Goal: Book appointment/travel/reservation

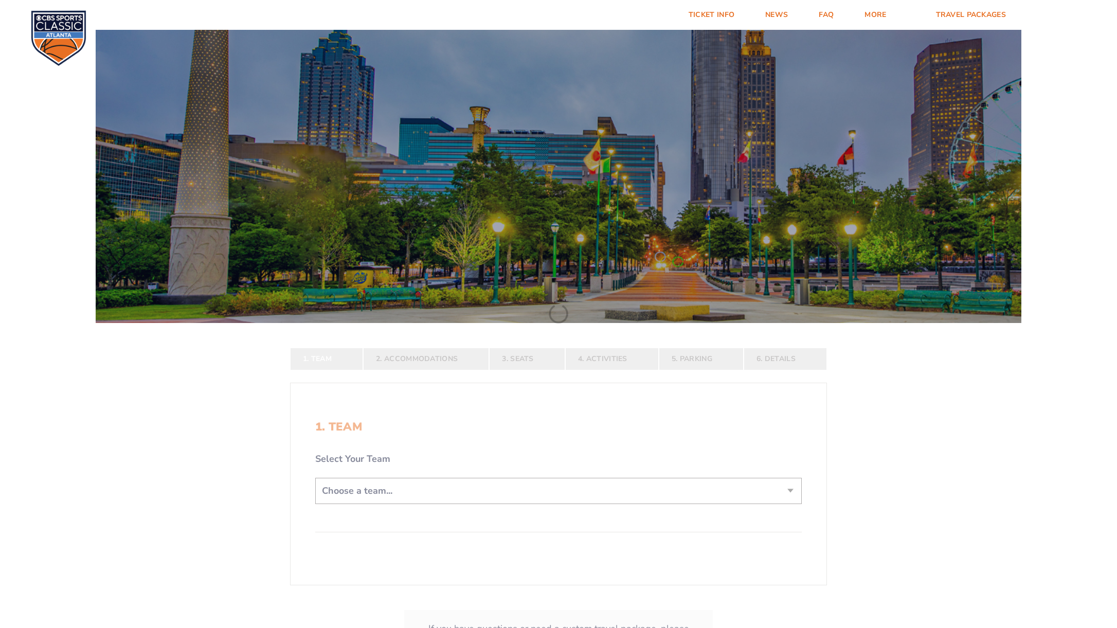
scroll to position [129, 0]
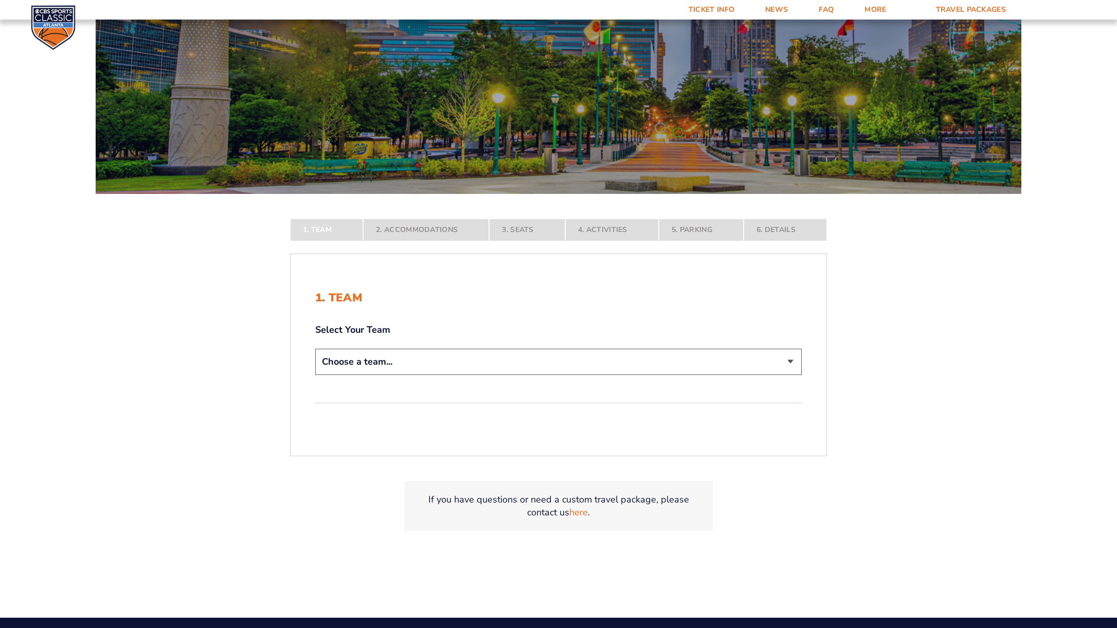
click at [379, 362] on select "Choose a team... [US_STATE] Wildcats [US_STATE] State Buckeyes [US_STATE] Tar H…" at bounding box center [558, 362] width 486 height 26
select select "12956"
click at [315, 375] on select "Choose a team... [US_STATE] Wildcats [US_STATE] State Buckeyes [US_STATE] Tar H…" at bounding box center [558, 362] width 486 height 26
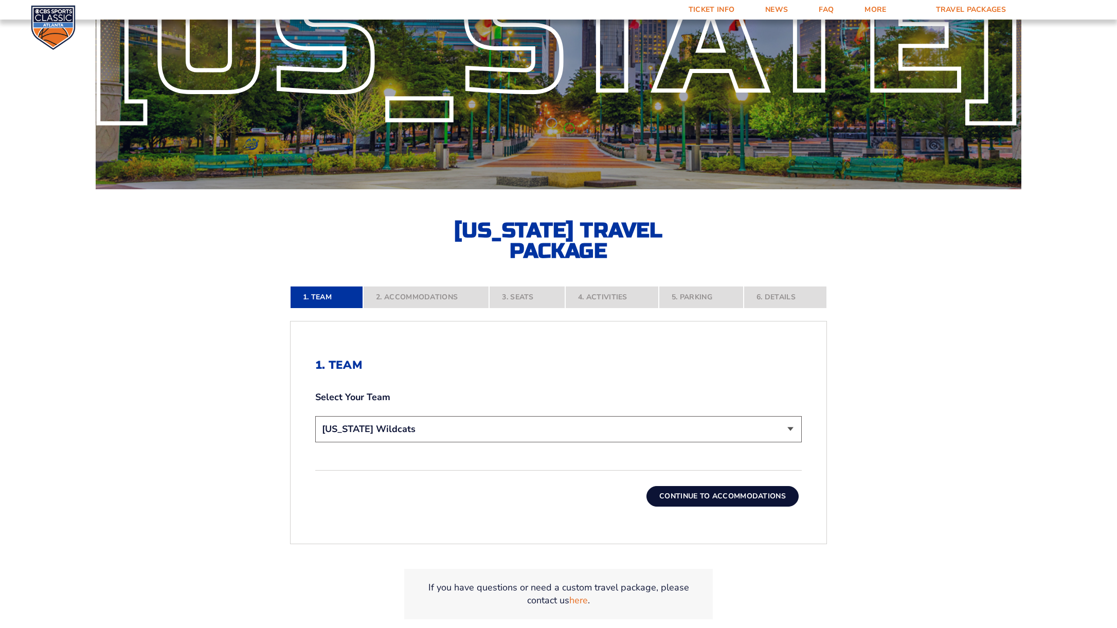
click at [694, 498] on button "Continue To Accommodations" at bounding box center [722, 496] width 152 height 21
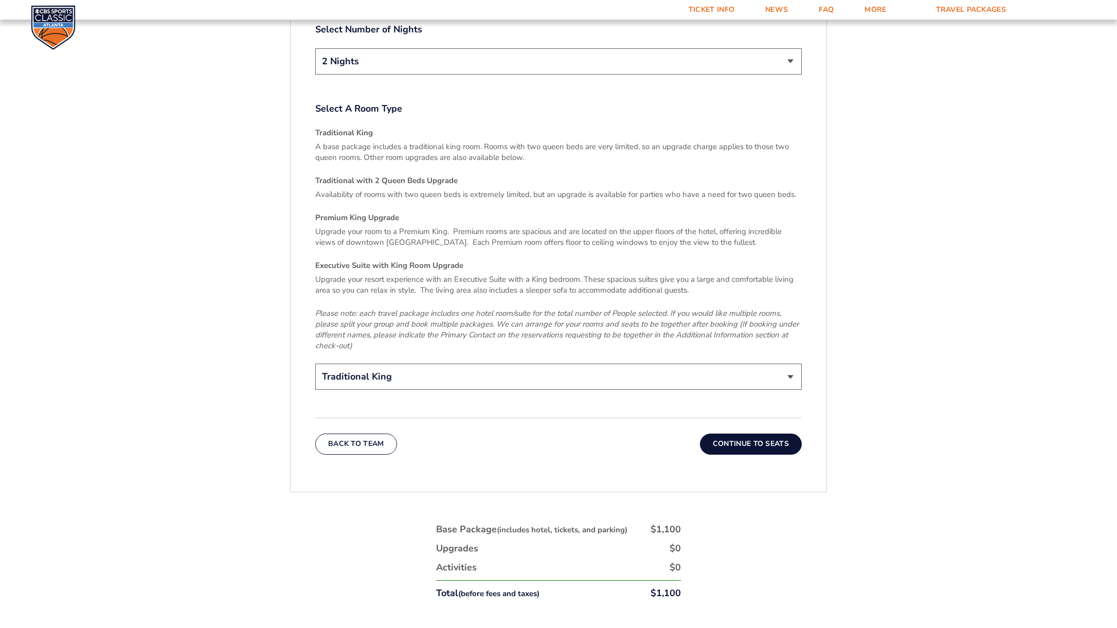
scroll to position [1533, 0]
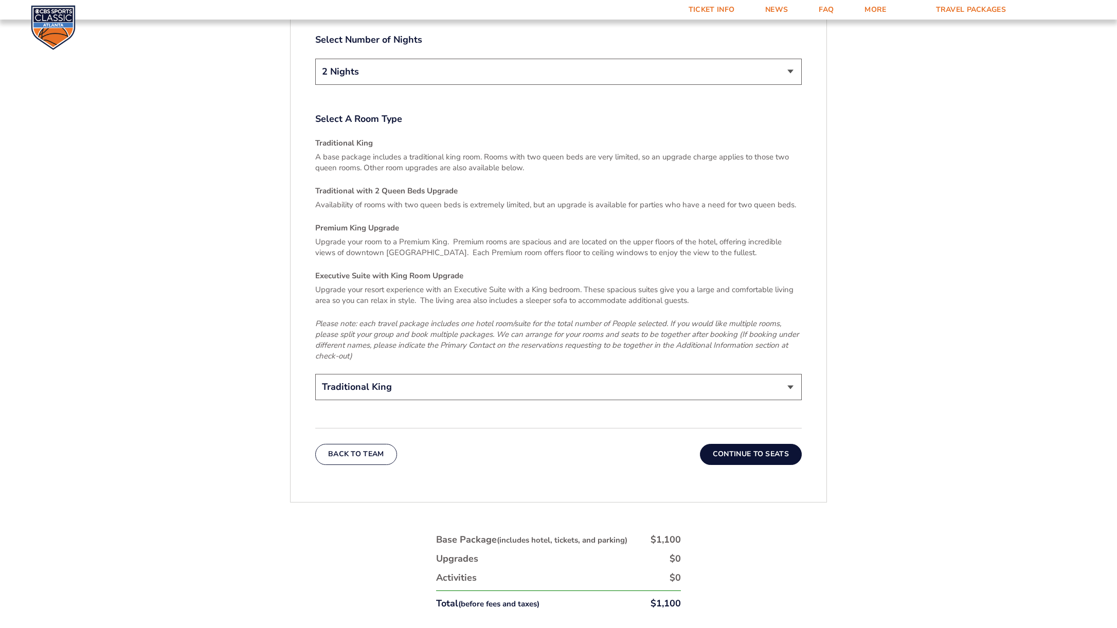
click at [532, 300] on div "Upgrade your resort experience with an Executive Suite with a King bedroom. The…" at bounding box center [558, 322] width 486 height 77
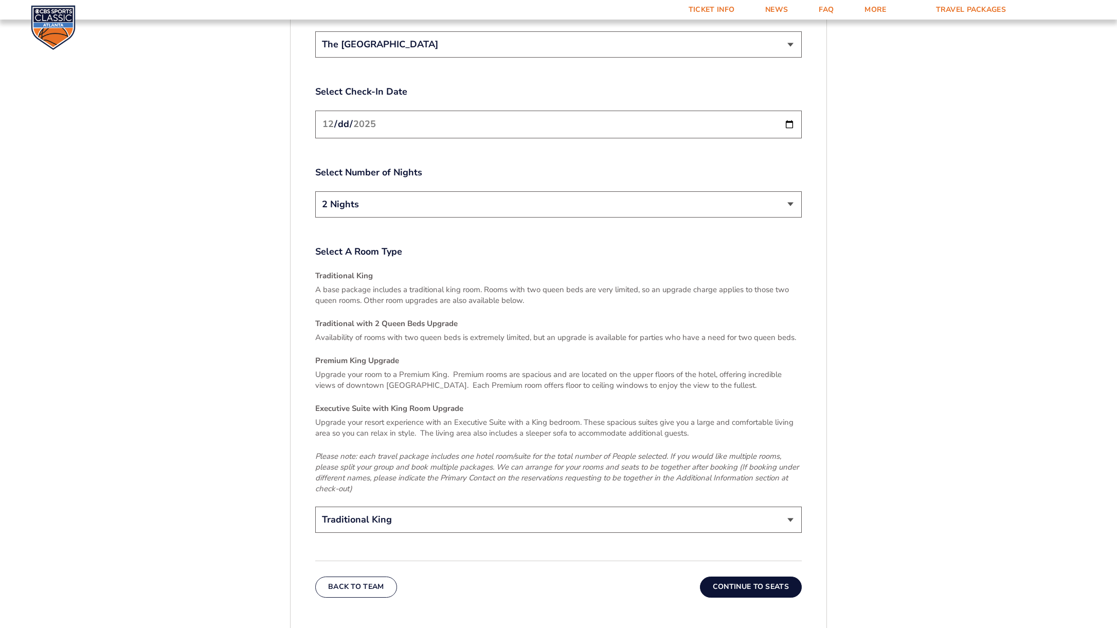
scroll to position [1572, 0]
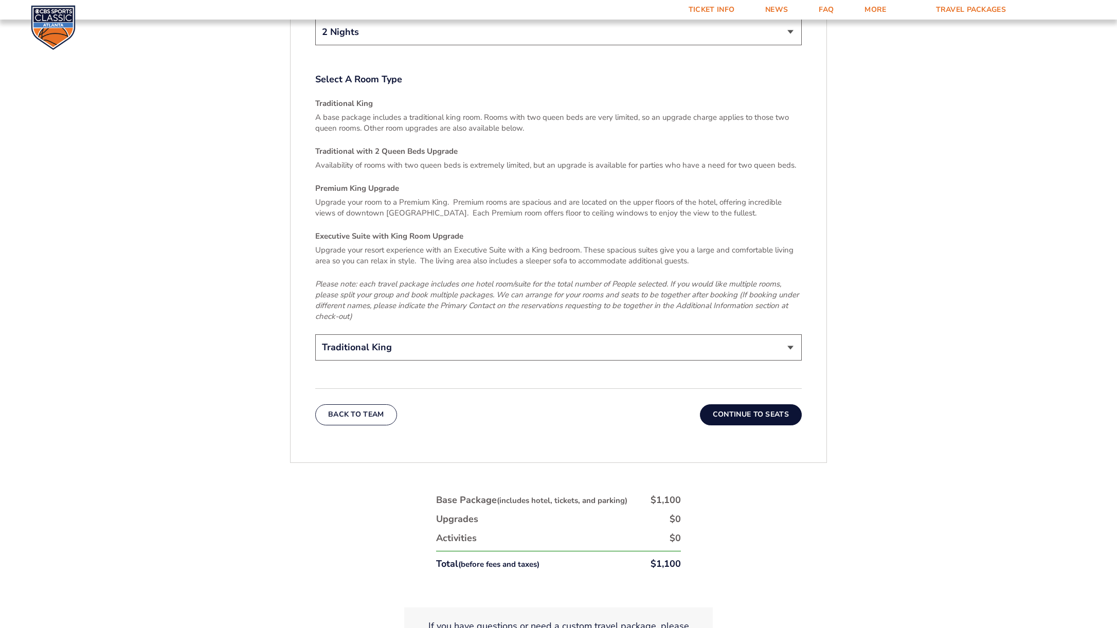
click at [613, 334] on select "Traditional King Traditional with 2 Queen Beds Upgrade (+$45 per night) Premium…" at bounding box center [558, 347] width 486 height 26
click at [315, 334] on select "Traditional King Traditional with 2 Queen Beds Upgrade (+$45 per night) Premium…" at bounding box center [558, 347] width 486 height 26
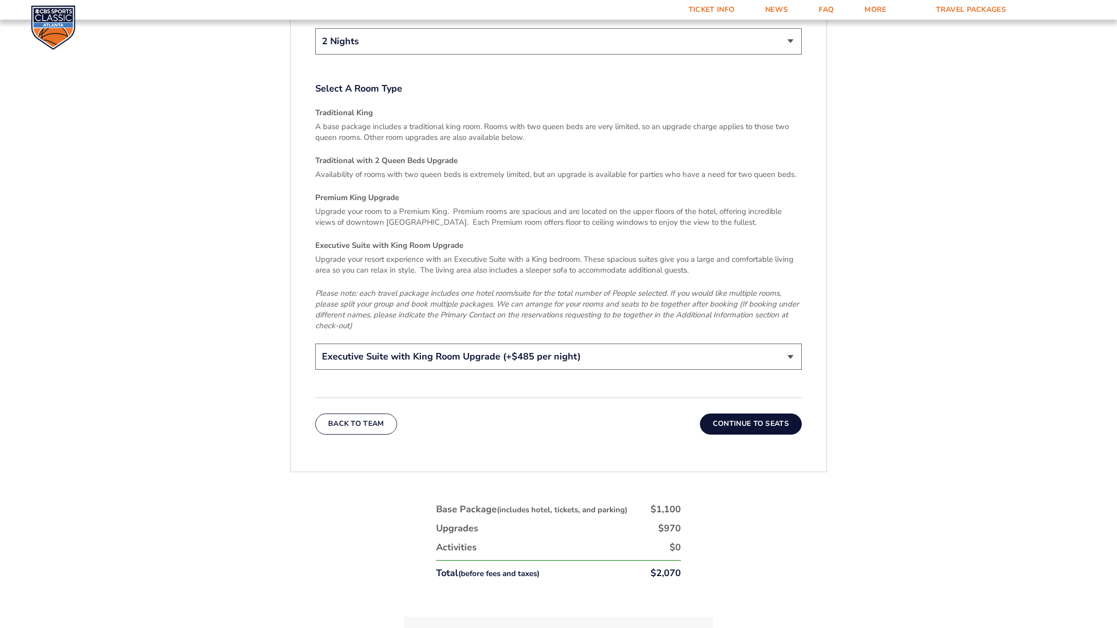
scroll to position [1478, 0]
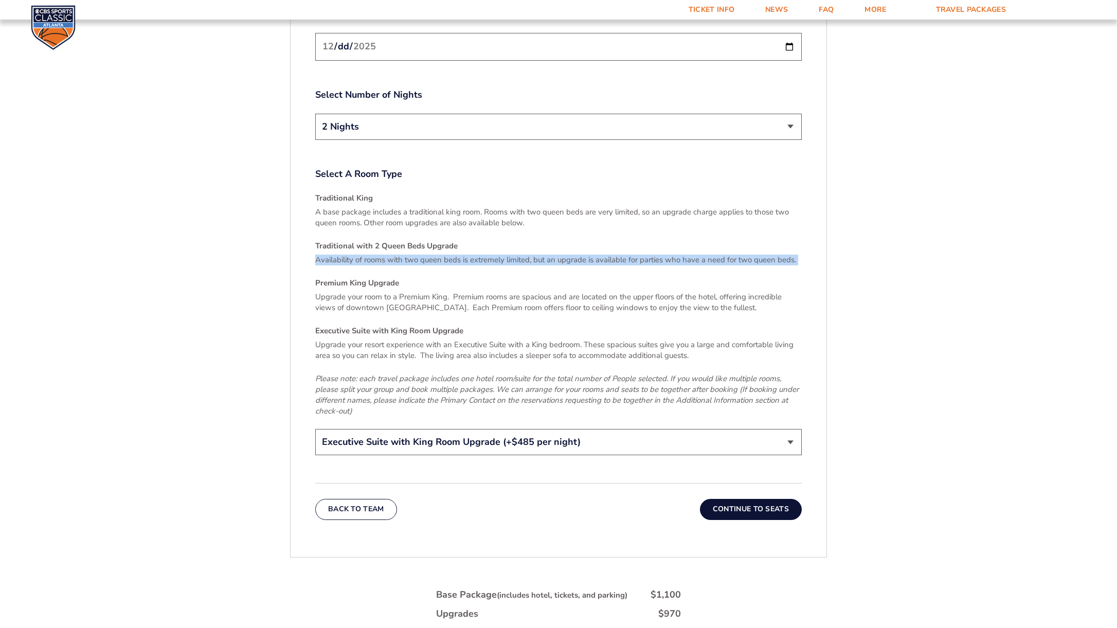
drag, startPoint x: 504, startPoint y: 256, endPoint x: 495, endPoint y: 231, distance: 25.9
click at [495, 231] on div "Traditional King A base package includes a traditional king room. Rooms with tw…" at bounding box center [558, 305] width 486 height 224
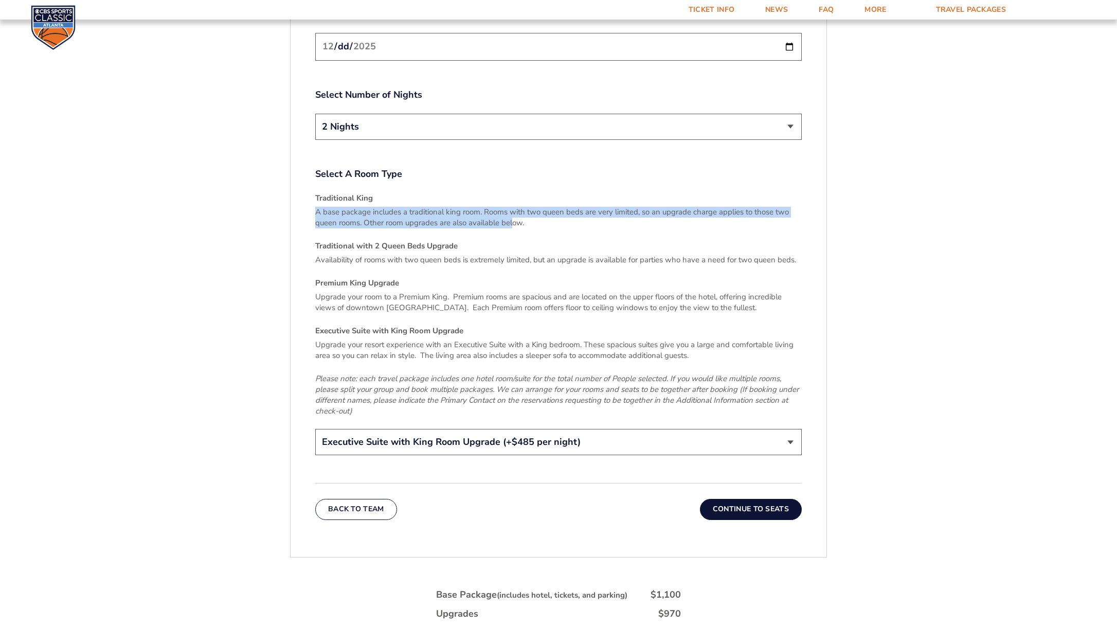
drag, startPoint x: 510, startPoint y: 191, endPoint x: 513, endPoint y: 215, distance: 24.4
click at [513, 215] on div "Traditional King A base package includes a traditional king room. Rooms with tw…" at bounding box center [558, 305] width 486 height 224
click at [513, 215] on p "A base package includes a traditional king room. Rooms with two queen beds are …" at bounding box center [558, 218] width 486 height 22
drag, startPoint x: 529, startPoint y: 219, endPoint x: 530, endPoint y: 185, distance: 33.4
click at [530, 193] on div "Traditional King A base package includes a traditional king room. Rooms with tw…" at bounding box center [558, 305] width 486 height 224
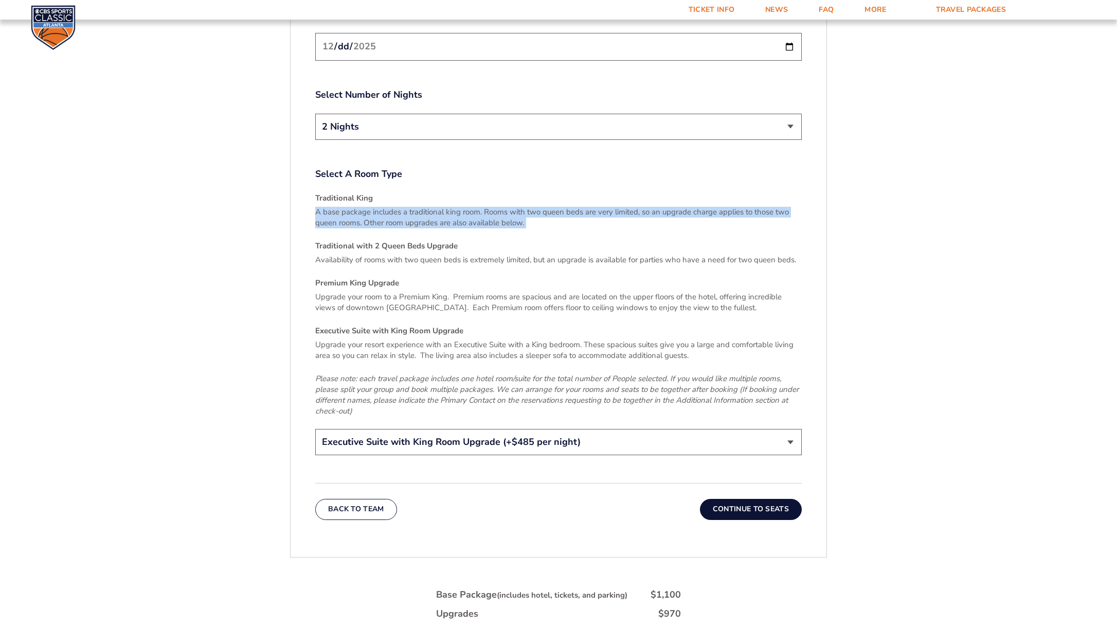
click at [530, 193] on h4 "Traditional King" at bounding box center [558, 198] width 486 height 11
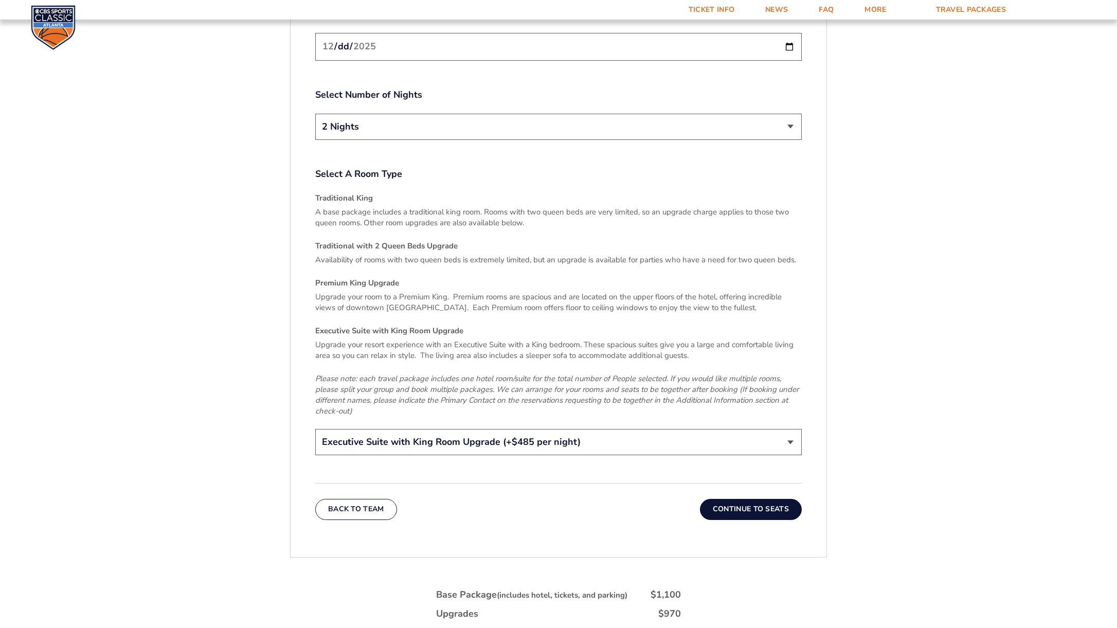
drag, startPoint x: 318, startPoint y: 268, endPoint x: 343, endPoint y: 305, distance: 44.4
click at [343, 305] on div "Traditional King A base package includes a traditional king room. Rooms with tw…" at bounding box center [558, 305] width 486 height 224
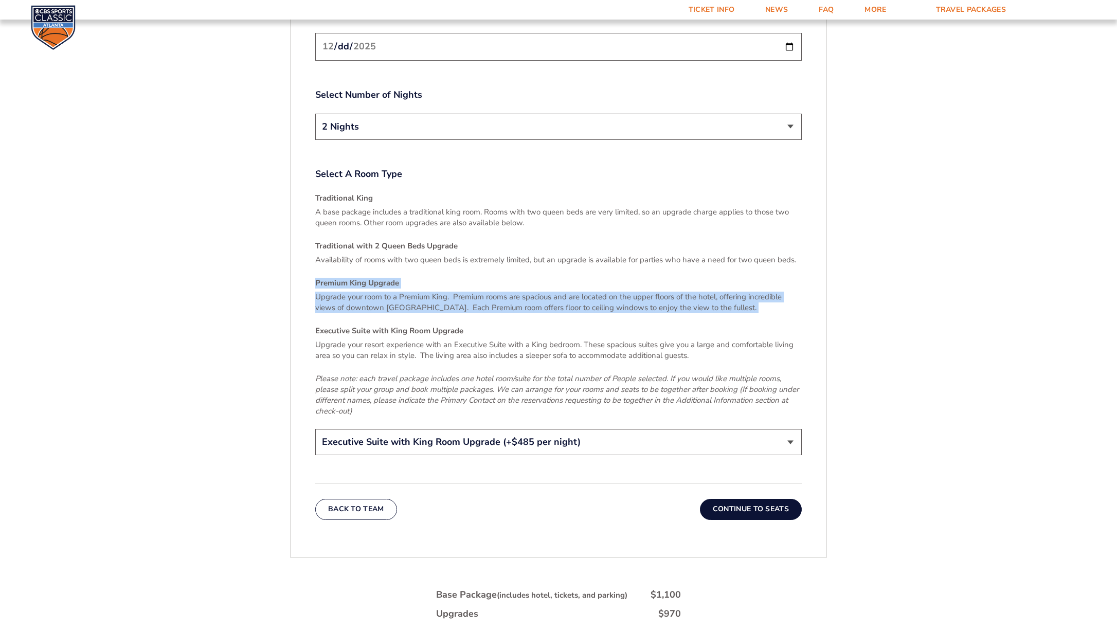
drag, startPoint x: 343, startPoint y: 305, endPoint x: 341, endPoint y: 262, distance: 43.2
click at [341, 262] on div "Traditional King A base package includes a traditional king room. Rooms with tw…" at bounding box center [558, 305] width 486 height 224
drag, startPoint x: 342, startPoint y: 258, endPoint x: 356, endPoint y: 303, distance: 47.8
click at [356, 303] on div "Traditional King A base package includes a traditional king room. Rooms with tw…" at bounding box center [558, 305] width 486 height 224
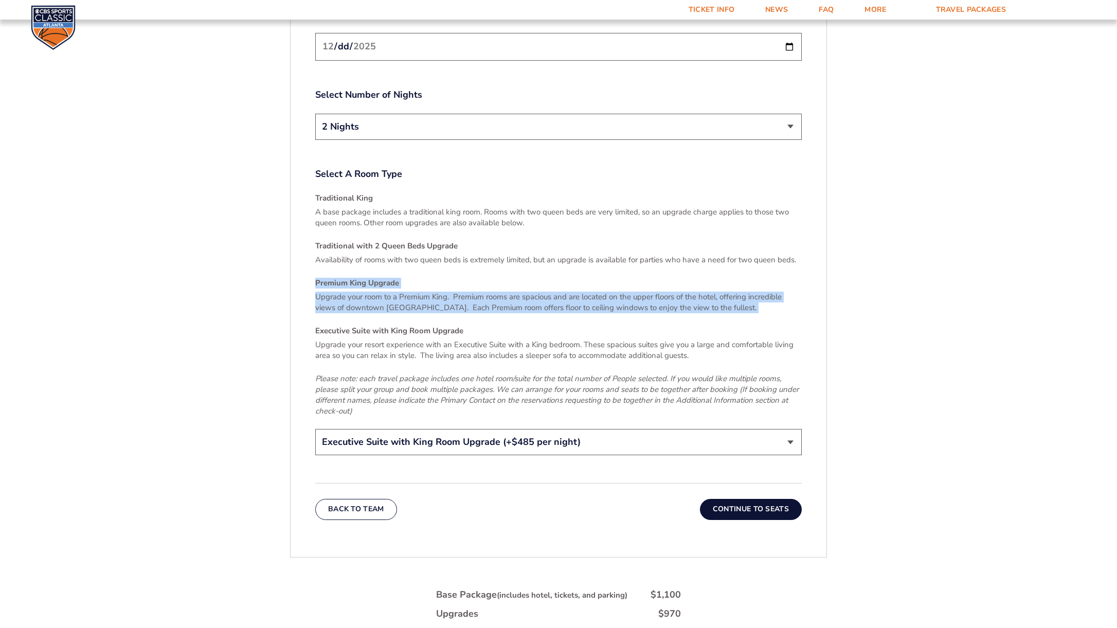
click at [356, 303] on div "Traditional King A base package includes a traditional king room. Rooms with tw…" at bounding box center [558, 305] width 486 height 224
drag, startPoint x: 357, startPoint y: 303, endPoint x: 360, endPoint y: 261, distance: 42.2
click at [360, 261] on div "Traditional King A base package includes a traditional king room. Rooms with tw…" at bounding box center [558, 305] width 486 height 224
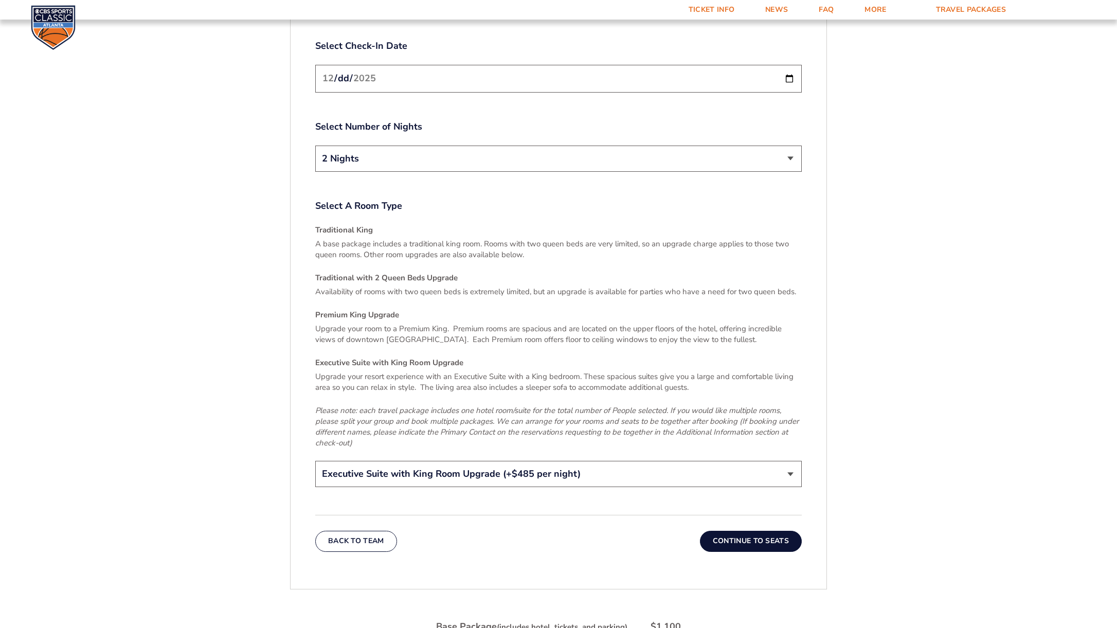
scroll to position [1488, 0]
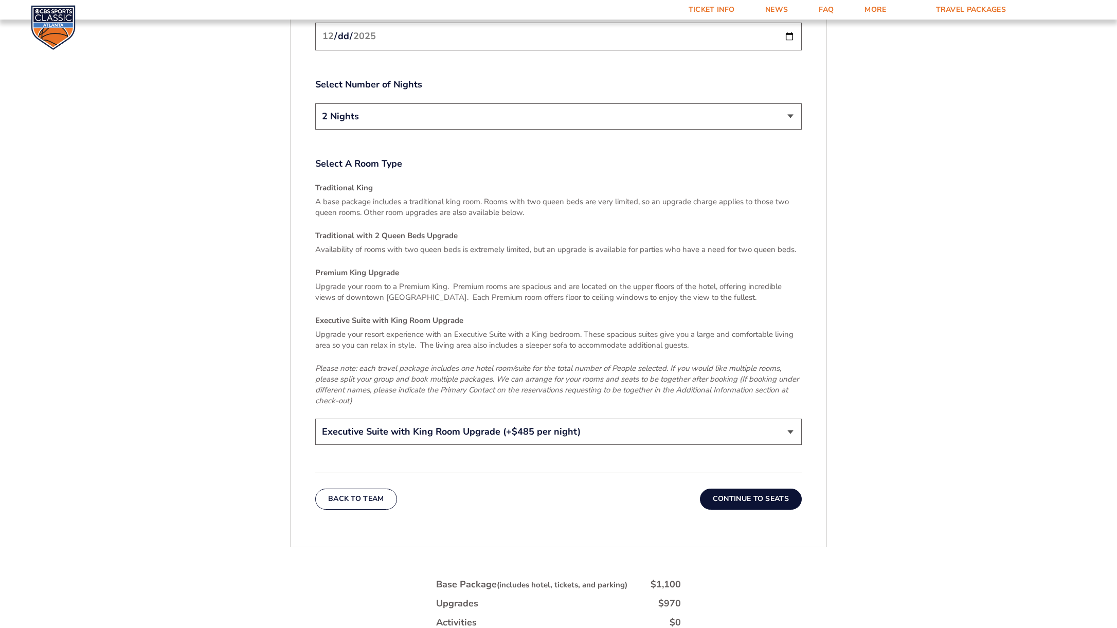
click at [349, 233] on div "Traditional King A base package includes a traditional king room. Rooms with tw…" at bounding box center [558, 295] width 486 height 224
click at [557, 419] on select "Traditional King Traditional with 2 Queen Beds Upgrade (+$45 per night) Premium…" at bounding box center [558, 432] width 486 height 26
select select "Traditional King"
click at [315, 419] on select "Traditional King Traditional with 2 Queen Beds Upgrade (+$45 per night) Premium…" at bounding box center [558, 432] width 486 height 26
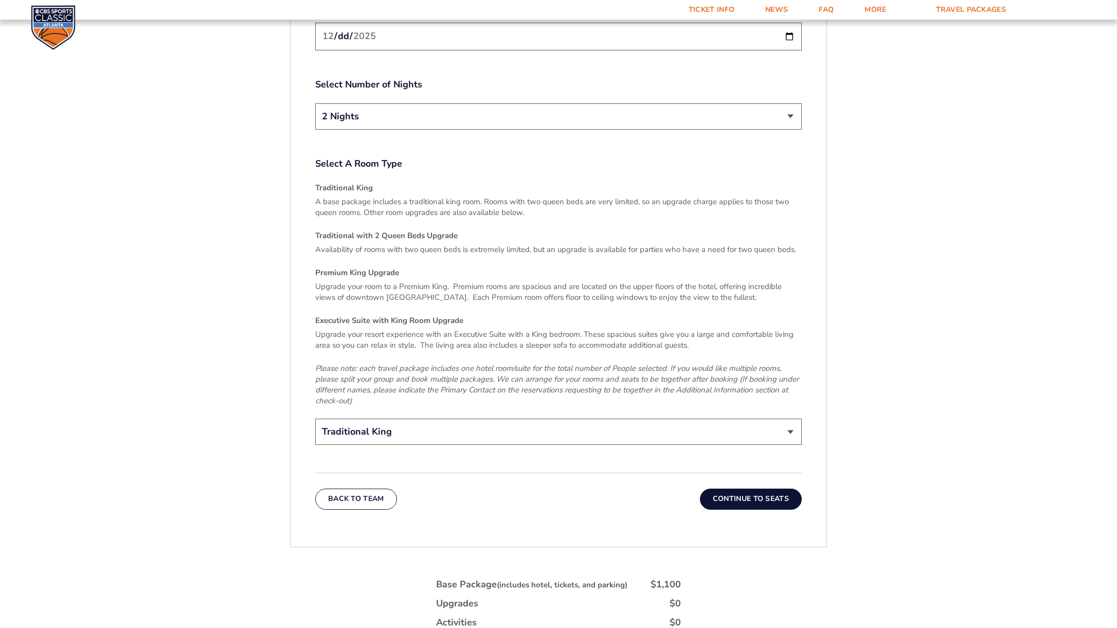
click at [552, 425] on select "Traditional King Traditional with 2 Queen Beds Upgrade (+$45 per night) Premium…" at bounding box center [558, 432] width 486 height 26
click at [315, 419] on select "Traditional King Traditional with 2 Queen Beds Upgrade (+$45 per night) Premium…" at bounding box center [558, 432] width 486 height 26
click at [738, 492] on button "Continue To Seats" at bounding box center [751, 498] width 102 height 21
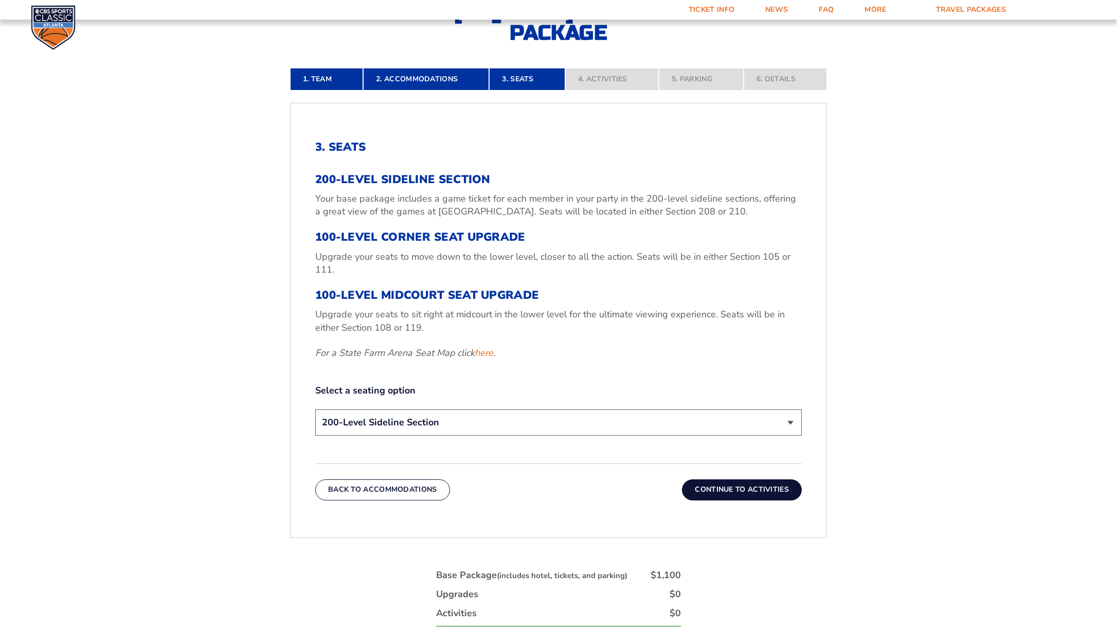
scroll to position [297, 0]
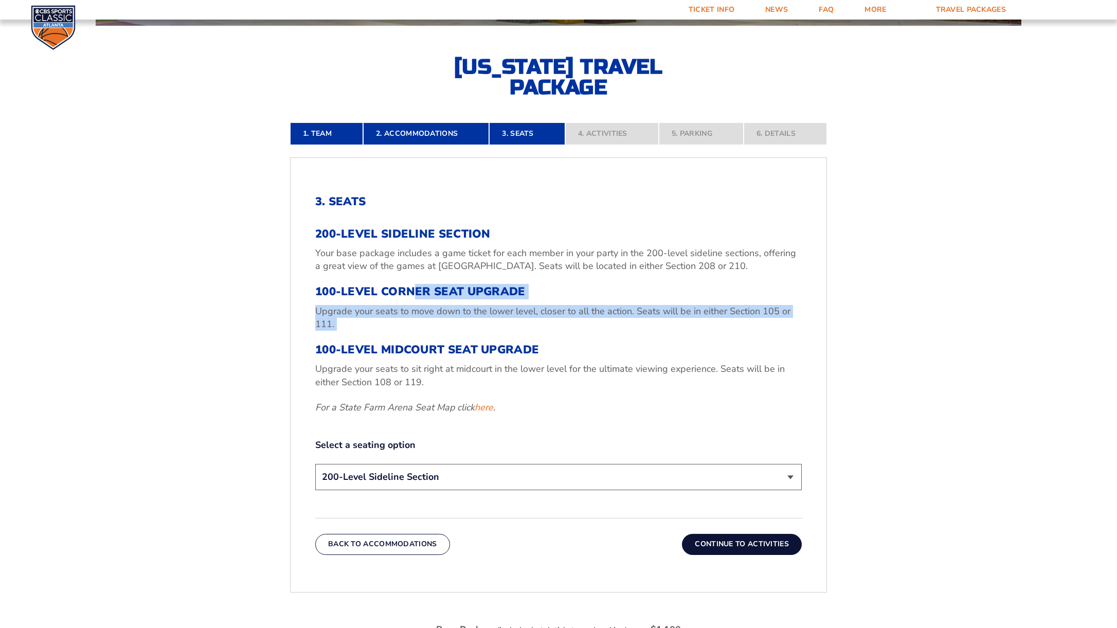
drag, startPoint x: 414, startPoint y: 288, endPoint x: 441, endPoint y: 335, distance: 54.1
click at [441, 335] on div "200-Level Sideline Section Your base package includes a game ticket for each me…" at bounding box center [558, 320] width 486 height 187
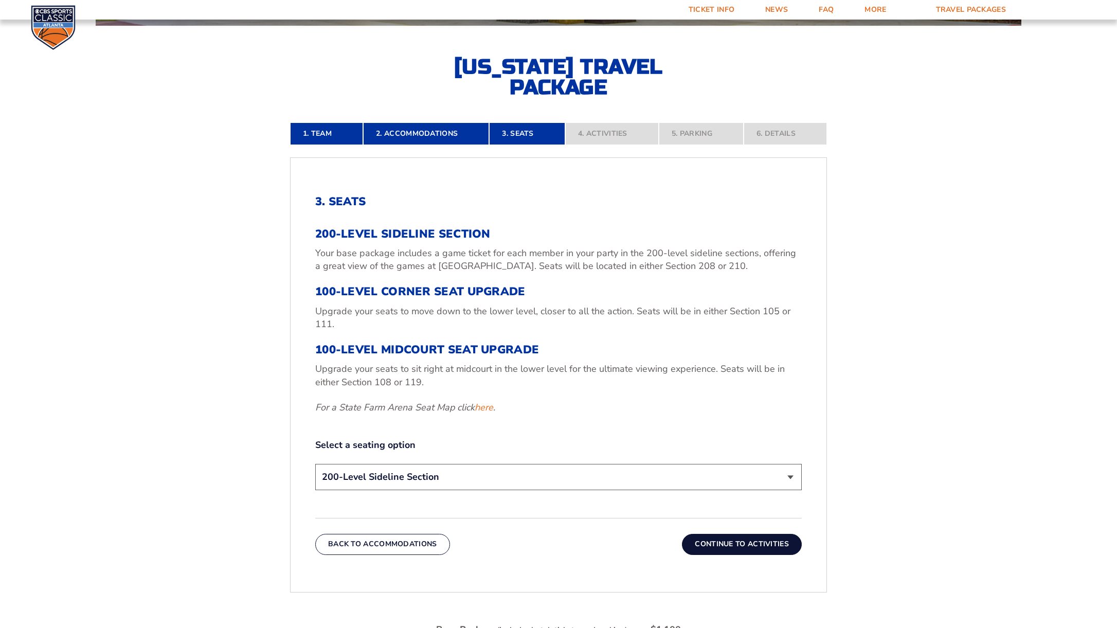
click at [441, 335] on div "200-Level Sideline Section Your base package includes a game ticket for each me…" at bounding box center [558, 320] width 486 height 187
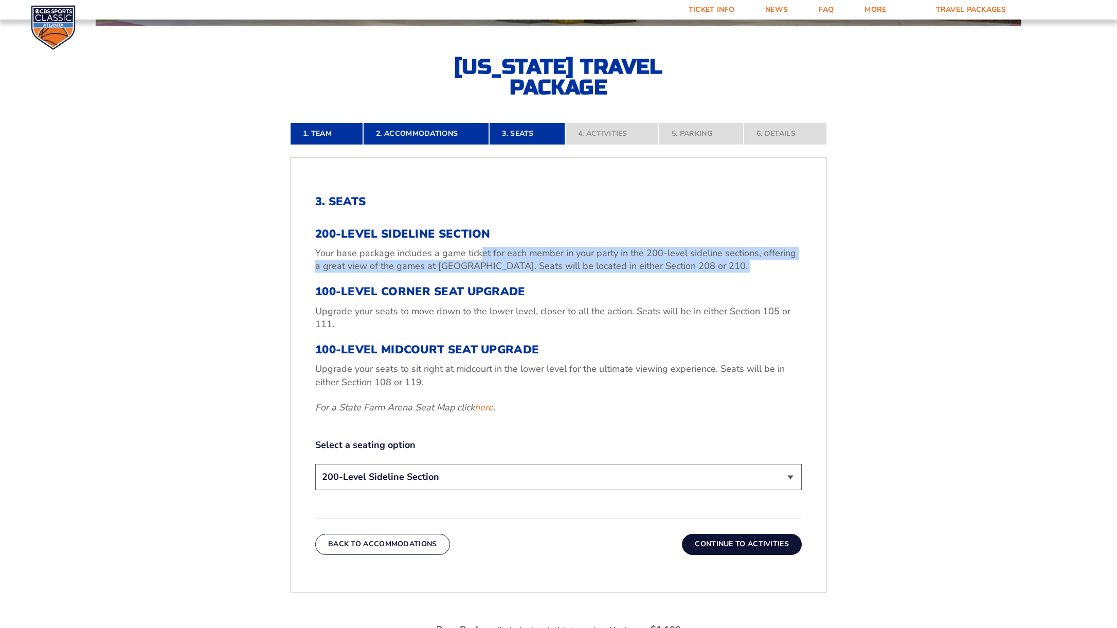
drag, startPoint x: 479, startPoint y: 249, endPoint x: 479, endPoint y: 272, distance: 23.7
click at [479, 272] on div "200-Level Sideline Section Your base package includes a game ticket for each me…" at bounding box center [558, 320] width 486 height 187
drag, startPoint x: 479, startPoint y: 272, endPoint x: 465, endPoint y: 247, distance: 28.5
click at [466, 247] on div "200-Level Sideline Section Your base package includes a game ticket for each me…" at bounding box center [558, 320] width 486 height 187
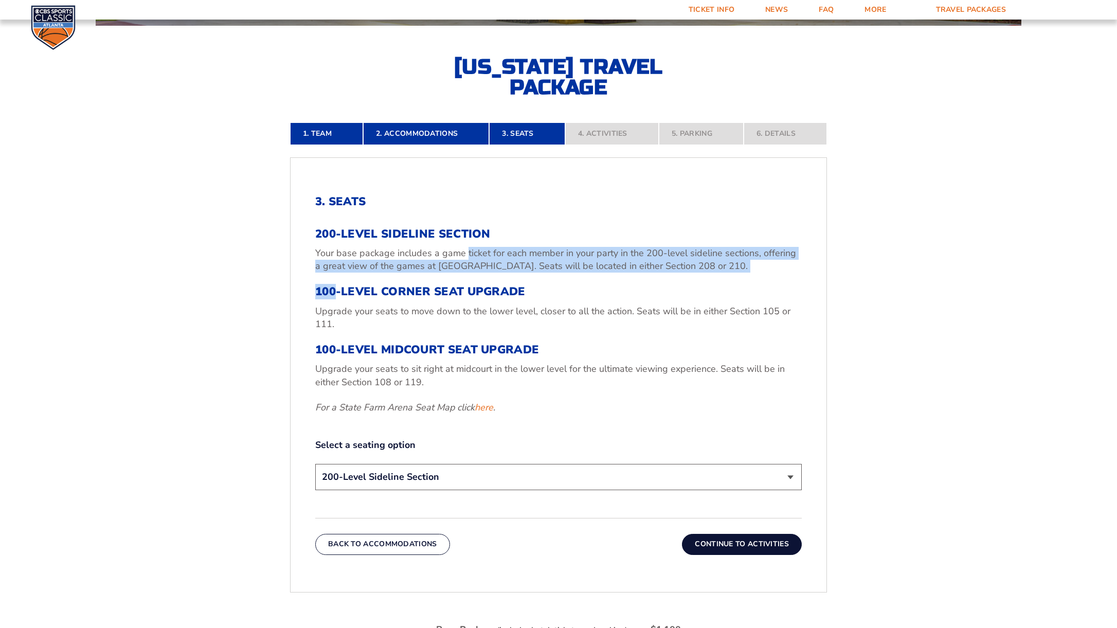
click at [465, 247] on p "Your base package includes a game ticket for each member in your party in the 2…" at bounding box center [558, 260] width 486 height 26
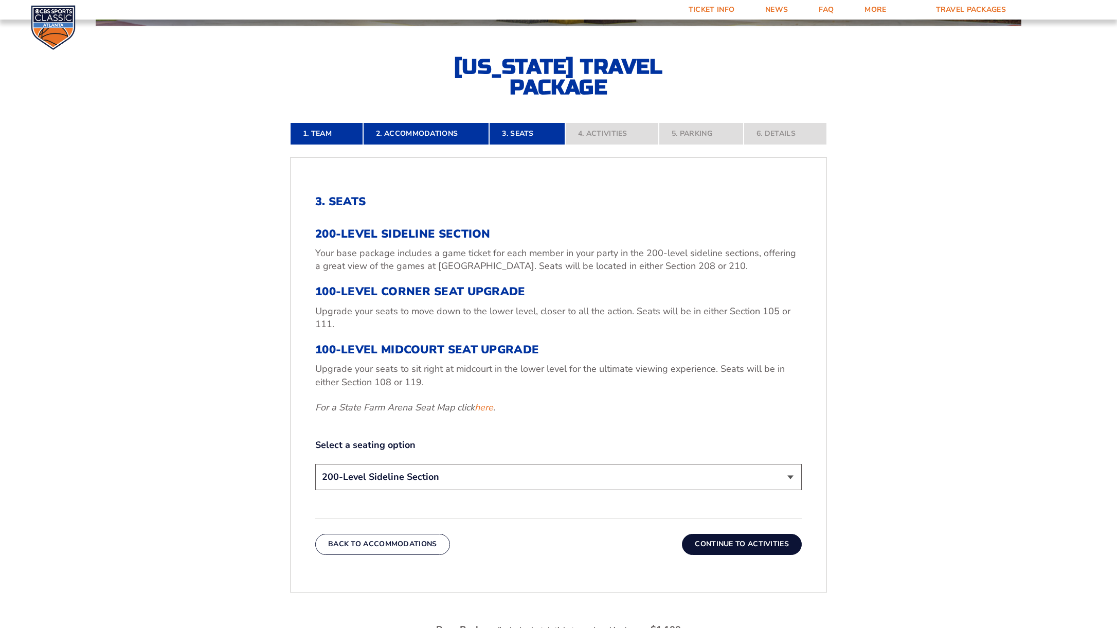
click at [560, 468] on select "200-Level Sideline Section 100-Level Corner Seat Upgrade (+$120 per person) 100…" at bounding box center [558, 477] width 486 height 26
click at [315, 464] on select "200-Level Sideline Section 100-Level Corner Seat Upgrade (+$120 per person) 100…" at bounding box center [558, 477] width 486 height 26
click at [728, 548] on button "Continue To Activities" at bounding box center [742, 544] width 120 height 21
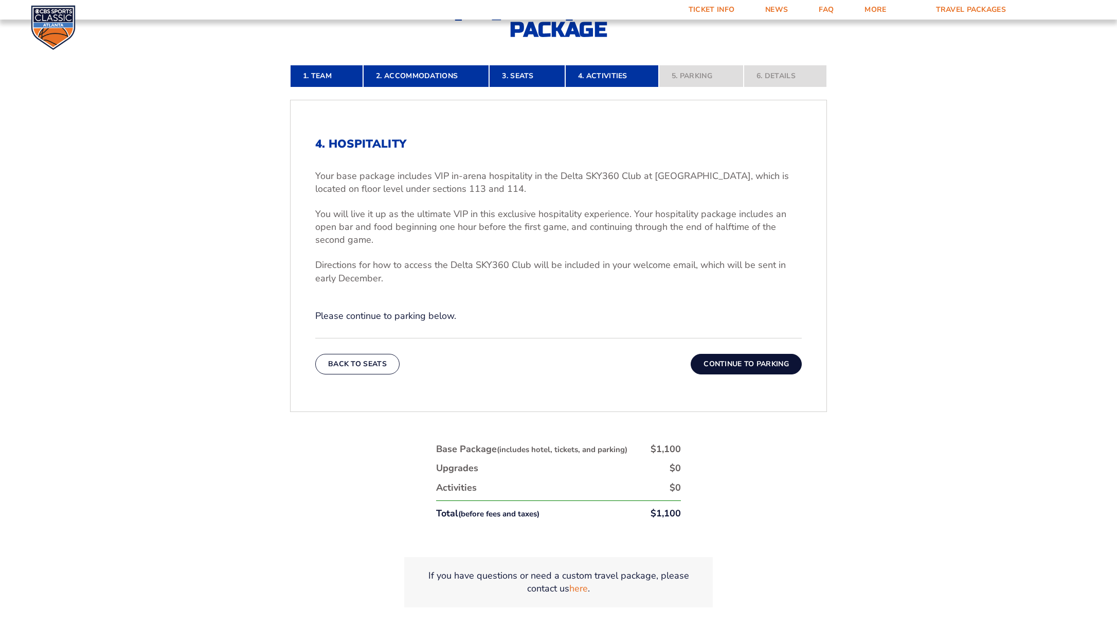
scroll to position [298, 0]
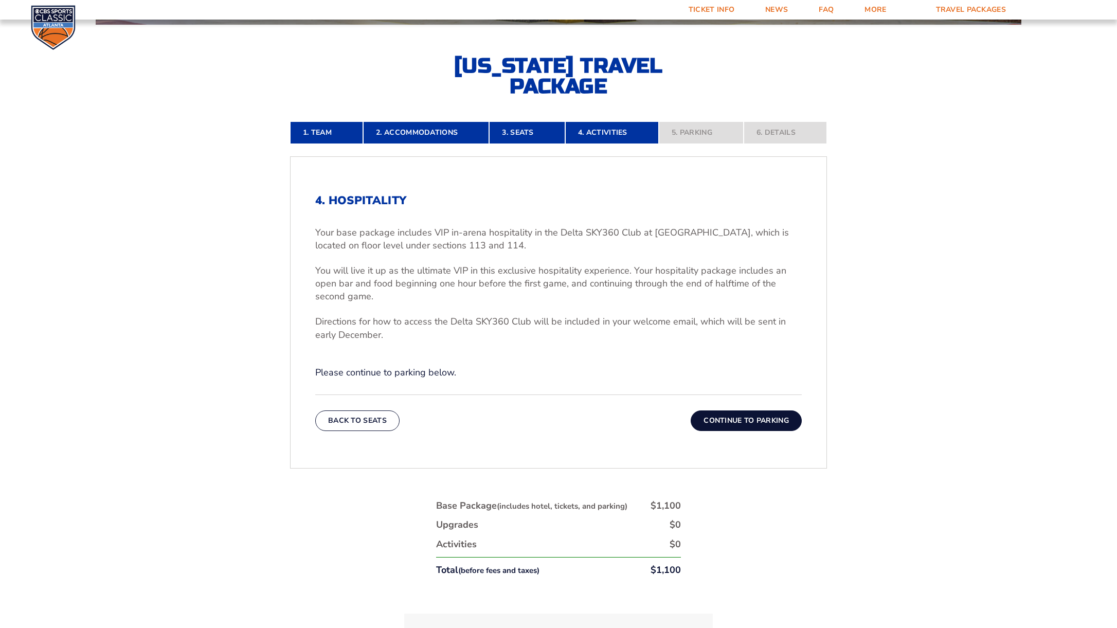
click at [709, 420] on button "Continue To Parking" at bounding box center [746, 420] width 111 height 21
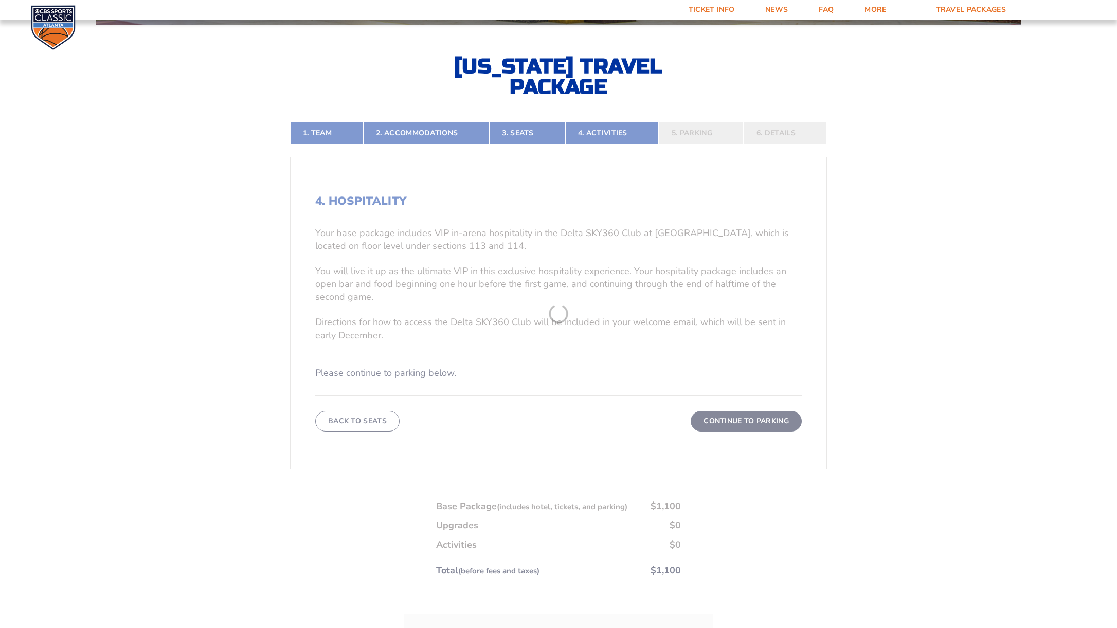
scroll to position [297, 0]
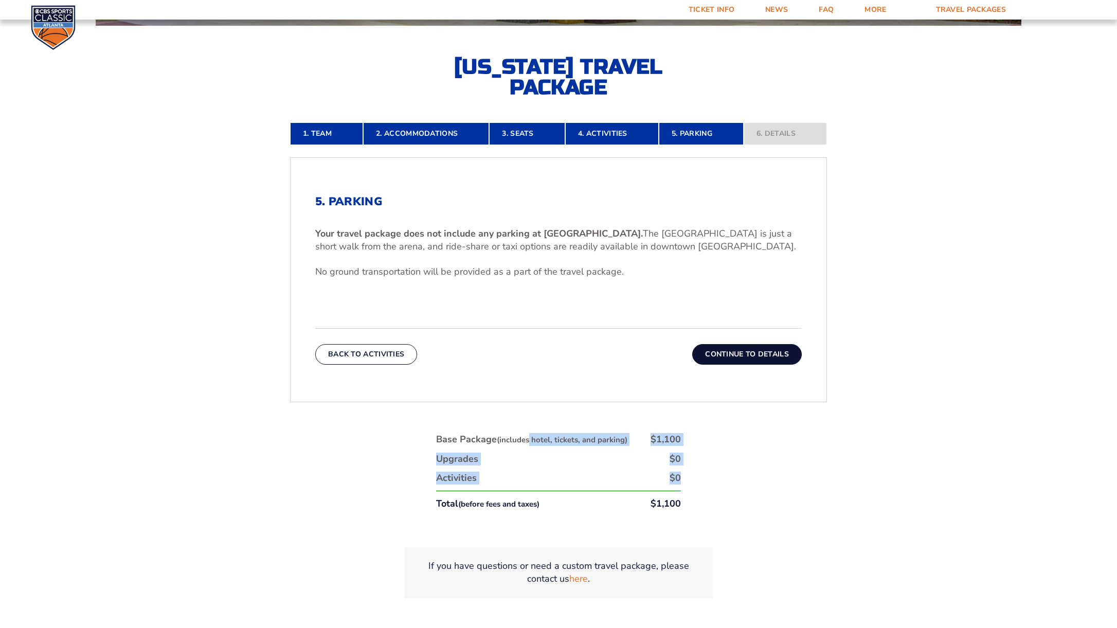
drag, startPoint x: 534, startPoint y: 434, endPoint x: 810, endPoint y: 482, distance: 280.2
click at [802, 481] on div "1. Team 2. Accommodations 3. Seats 4. Activities 5. Parking 6. Details 1. Team …" at bounding box center [558, 373] width 586 height 550
click at [810, 482] on div "1. Team 2. Accommodations 3. Seats 4. Activities 5. Parking 6. Details 1. Team …" at bounding box center [558, 373] width 586 height 550
drag, startPoint x: 810, startPoint y: 482, endPoint x: 638, endPoint y: 419, distance: 183.2
click at [639, 419] on div "1. Team 2. Accommodations 3. Seats 4. Activities 5. Parking 6. Details 1. Team …" at bounding box center [558, 373] width 586 height 550
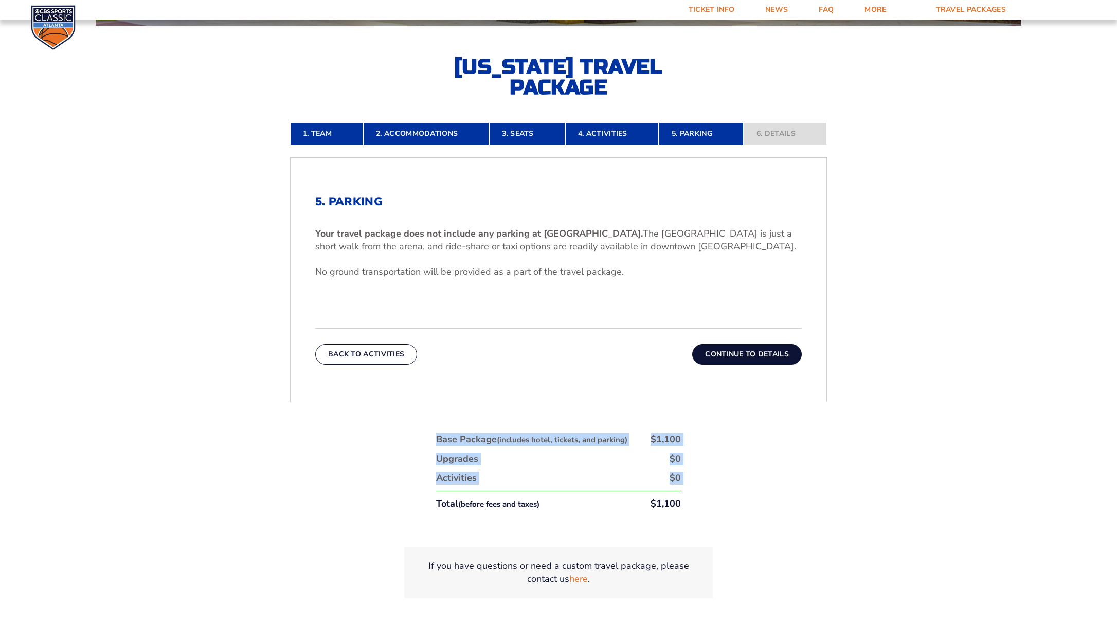
click at [638, 419] on div "1. Team 2. Accommodations 3. Seats 4. Activities 5. Parking 6. Details 1. Team …" at bounding box center [558, 373] width 586 height 550
drag, startPoint x: 650, startPoint y: 424, endPoint x: 731, endPoint y: 463, distance: 89.7
click at [725, 461] on div "1. Team 2. Accommodations 3. Seats 4. Activities 5. Parking 6. Details 1. Team …" at bounding box center [558, 373] width 586 height 550
click at [731, 463] on div "1. Team 2. Accommodations 3. Seats 4. Activities 5. Parking 6. Details 1. Team …" at bounding box center [558, 373] width 586 height 550
click at [735, 463] on div "1. Team 2. Accommodations 3. Seats 4. Activities 5. Parking 6. Details 1. Team …" at bounding box center [558, 373] width 586 height 550
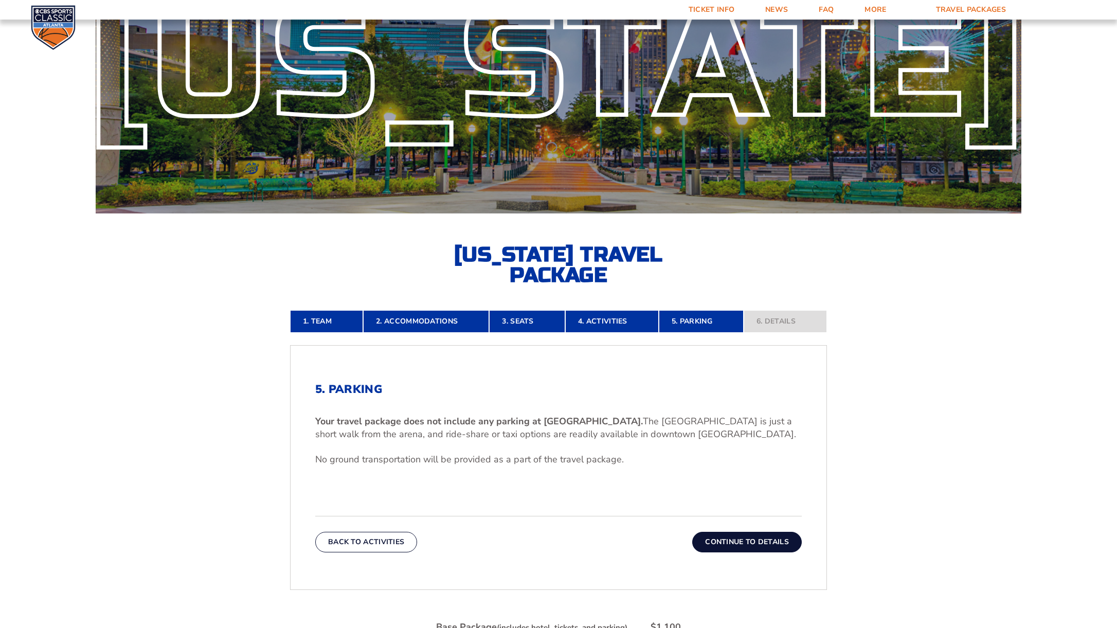
scroll to position [144, 0]
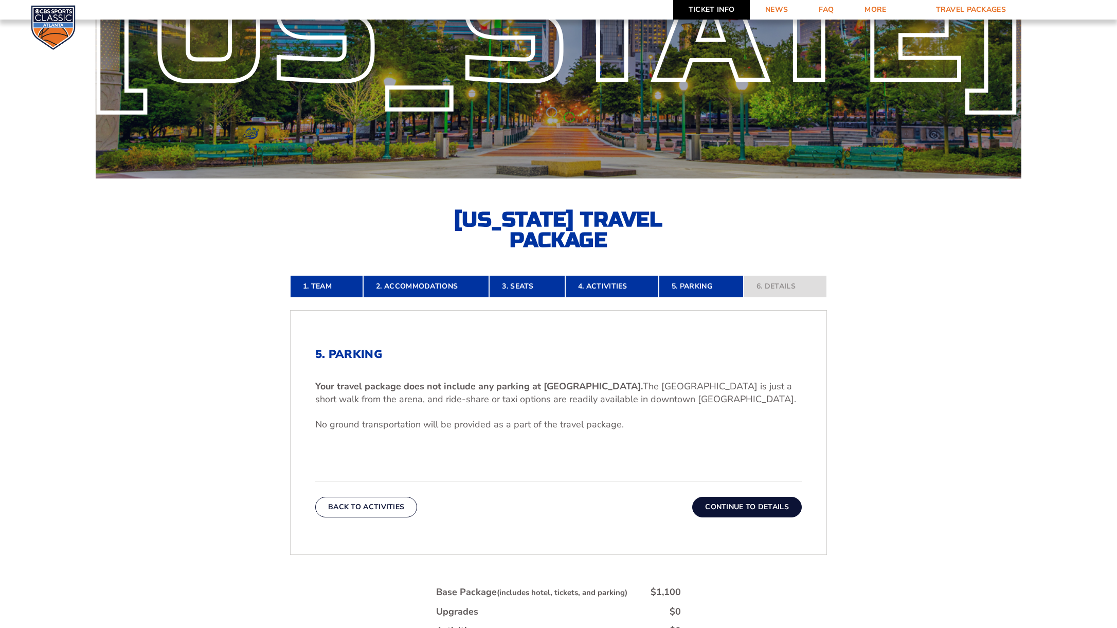
click at [709, 9] on link "Ticket Info" at bounding box center [711, 10] width 77 height 20
click at [597, 348] on h2 "5. Parking" at bounding box center [558, 354] width 486 height 13
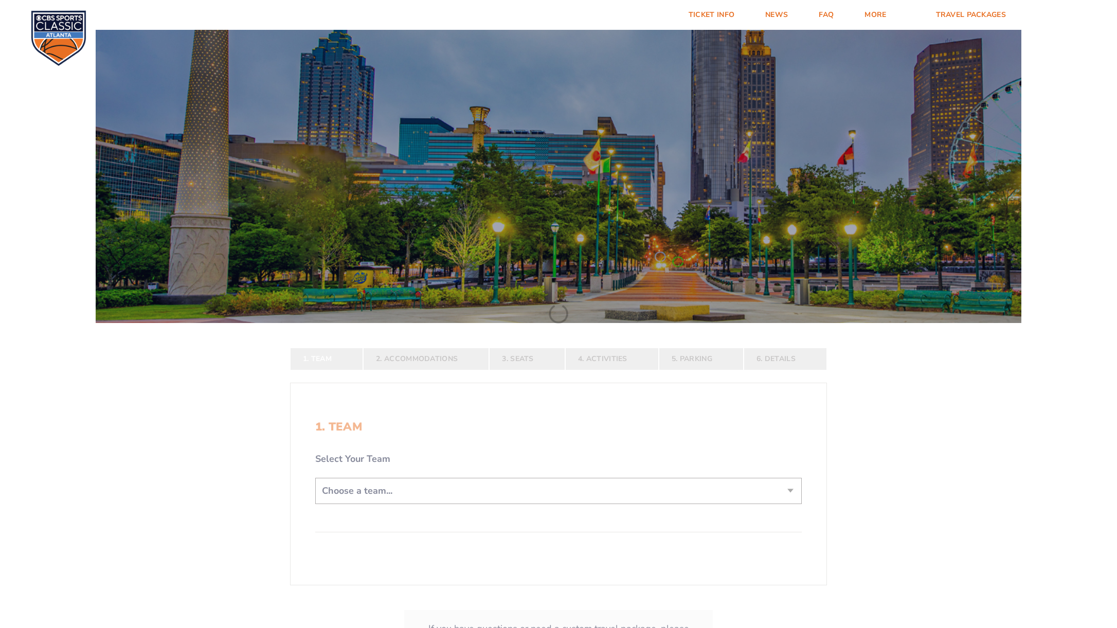
click at [629, 490] on form "Kentucky Kentucky Travel Package Ohio State Ohio State Travel Package North Car…" at bounding box center [558, 355] width 1117 height 710
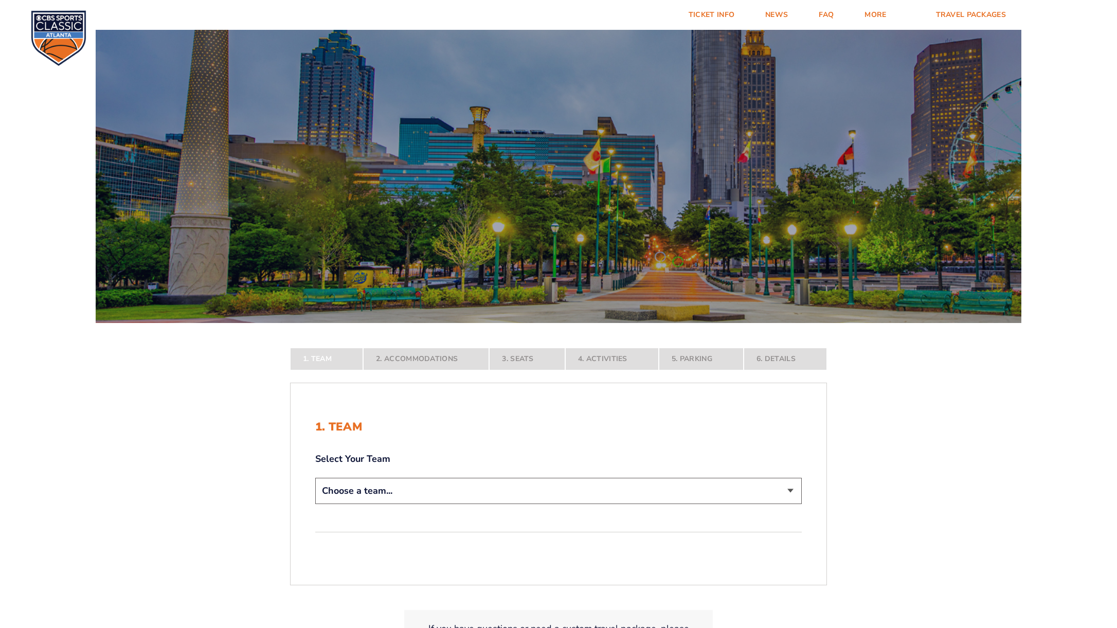
click at [629, 496] on select "Choose a team... [US_STATE] Wildcats [US_STATE] State Buckeyes [US_STATE] Tar H…" at bounding box center [558, 491] width 486 height 26
select select "12956"
click at [315, 504] on select "Choose a team... [US_STATE] Wildcats [US_STATE] State Buckeyes [US_STATE] Tar H…" at bounding box center [558, 491] width 486 height 26
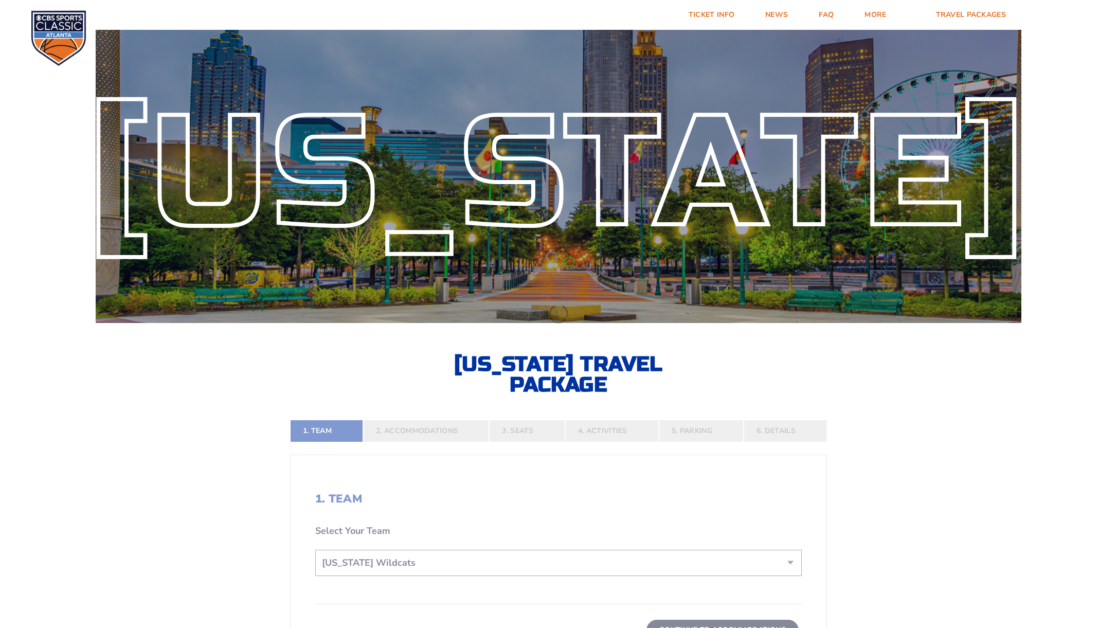
click at [610, 536] on form "Kentucky Kentucky Travel Package Ohio State Ohio State Travel Package North Car…" at bounding box center [558, 401] width 1117 height 802
click at [592, 480] on form "Kentucky Kentucky Travel Package Ohio State Ohio State Travel Package North Car…" at bounding box center [558, 401] width 1117 height 802
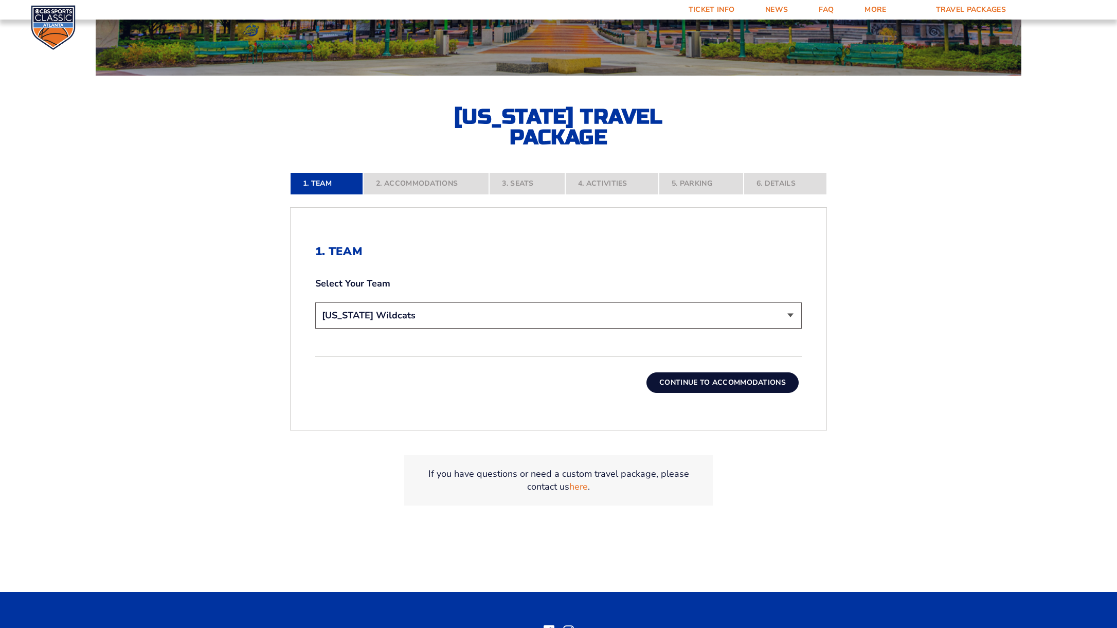
click at [714, 381] on button "Continue To Accommodations" at bounding box center [722, 382] width 152 height 21
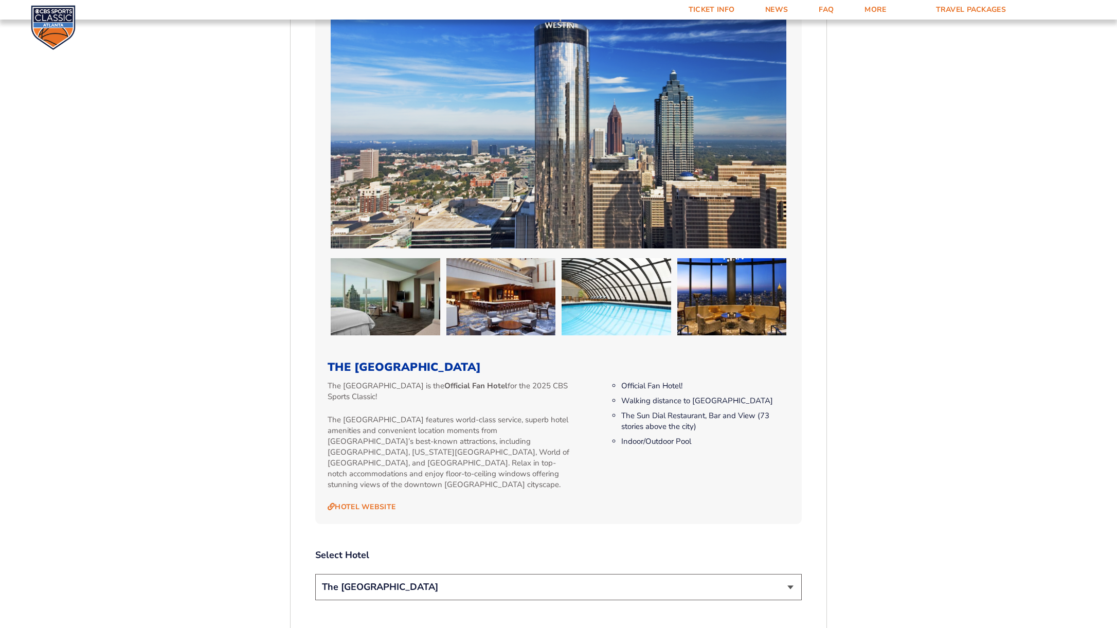
scroll to position [1117, 0]
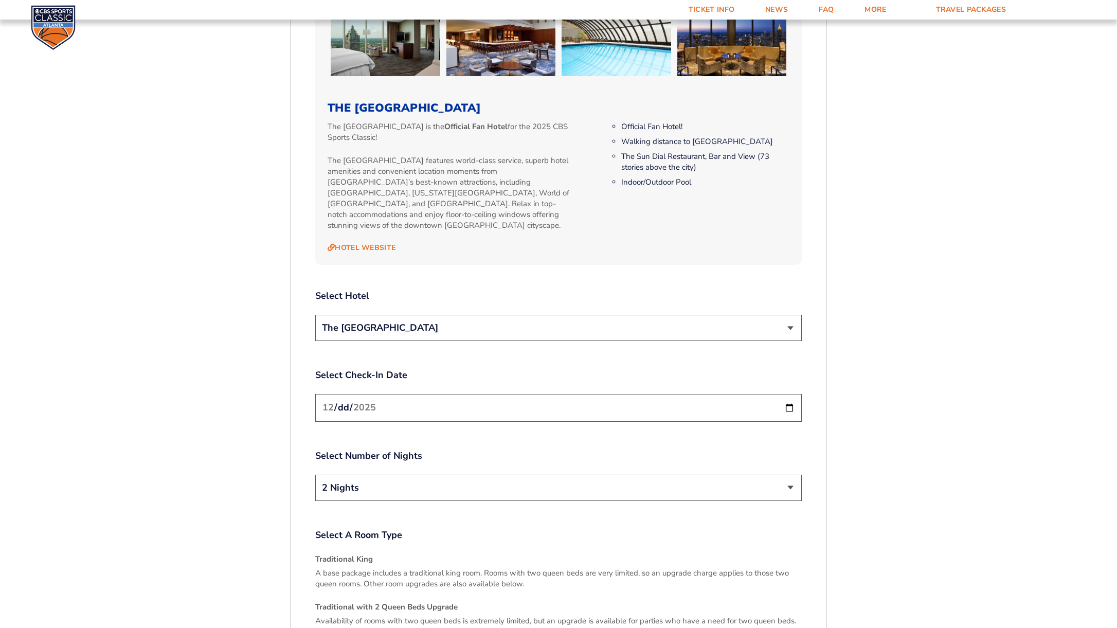
click at [433, 315] on select "The [GEOGRAPHIC_DATA]" at bounding box center [558, 328] width 486 height 26
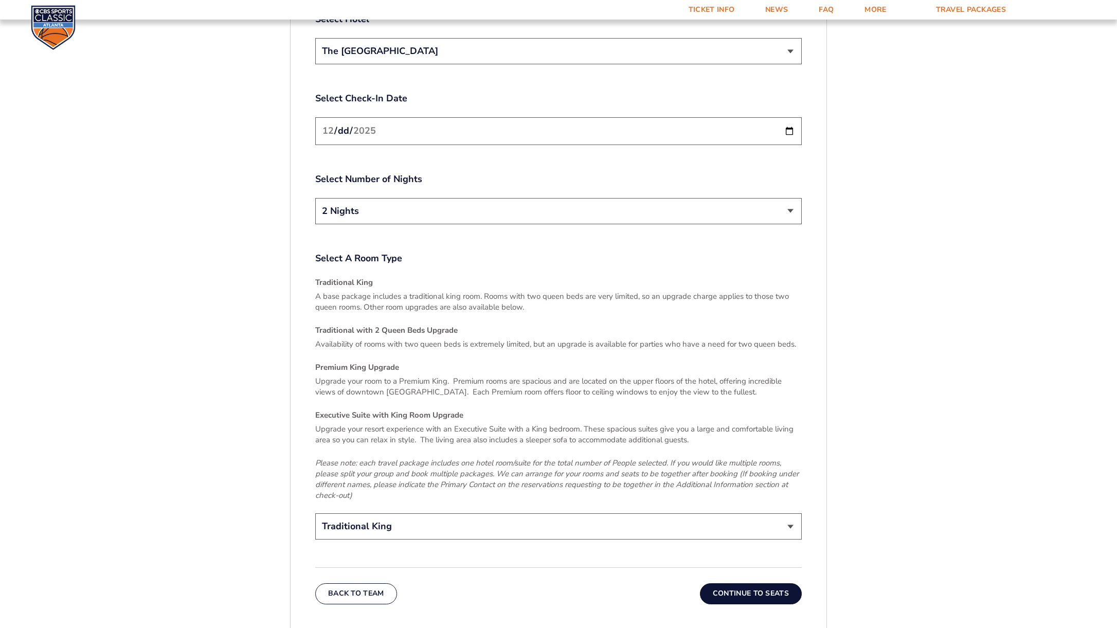
scroll to position [1396, 0]
click at [522, 511] on select "Traditional King Traditional with 2 Queen Beds Upgrade (+$45 per night) Premium…" at bounding box center [558, 524] width 486 height 26
click at [759, 580] on button "Continue To Seats" at bounding box center [751, 590] width 102 height 21
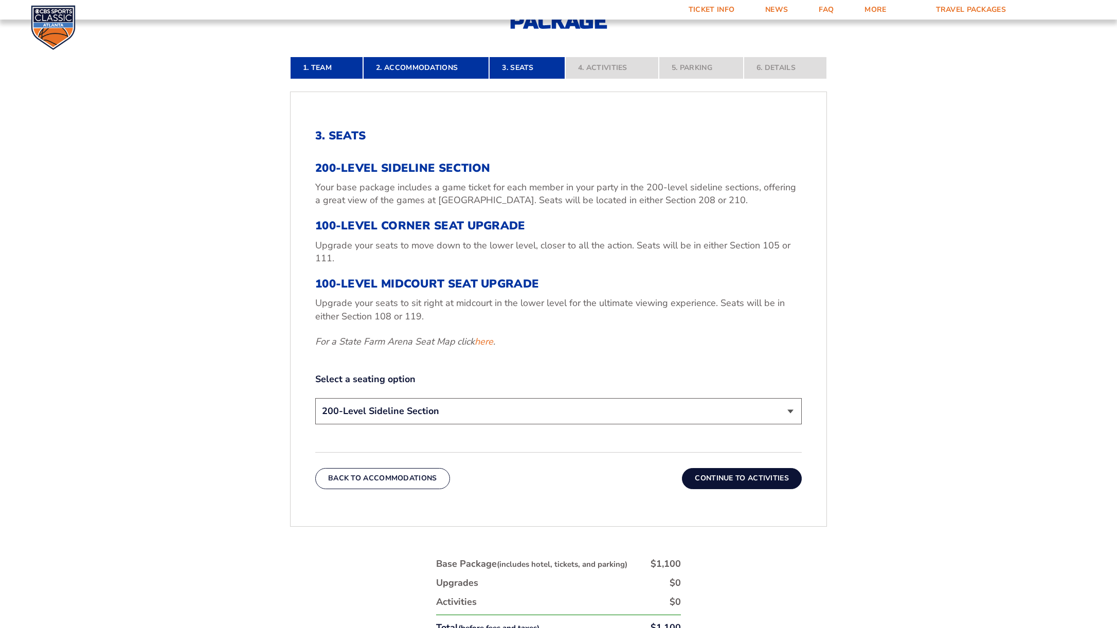
scroll to position [297, 0]
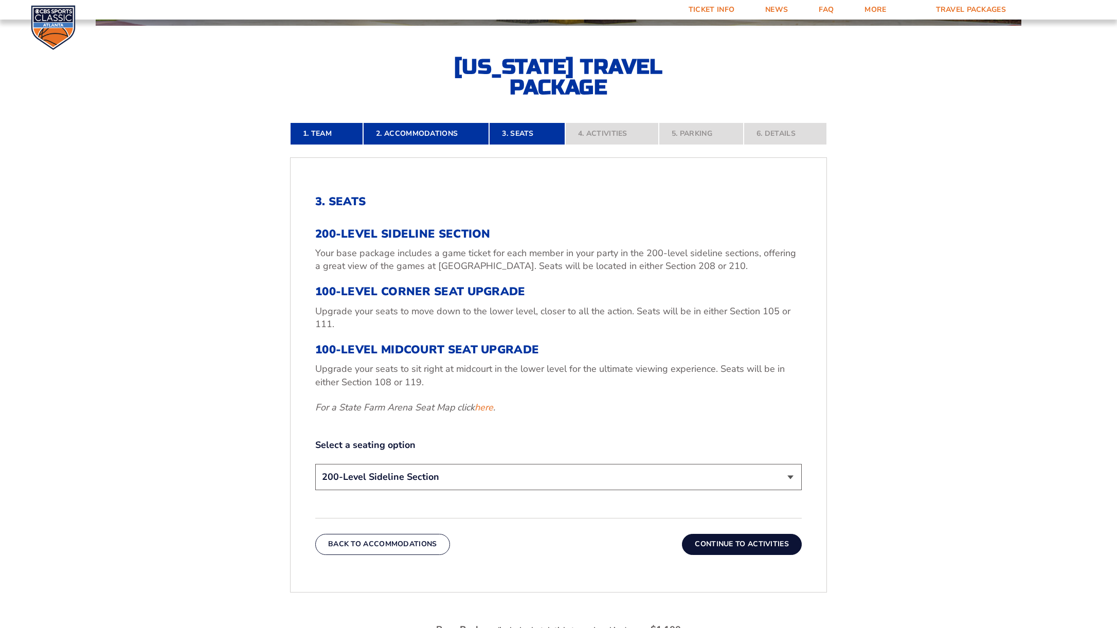
drag, startPoint x: 422, startPoint y: 230, endPoint x: 589, endPoint y: 411, distance: 246.7
click at [589, 412] on div "200-Level Sideline Section Your base package includes a game ticket for each me…" at bounding box center [558, 320] width 486 height 187
click at [590, 410] on p "For a State Farm Arena Seat Map click here ." at bounding box center [558, 407] width 486 height 13
click at [596, 473] on select "200-Level Sideline Section 100-Level Corner Seat Upgrade (+$120 per person) 100…" at bounding box center [558, 477] width 486 height 26
click at [576, 408] on p "For a State Farm Arena Seat Map click here ." at bounding box center [558, 407] width 486 height 13
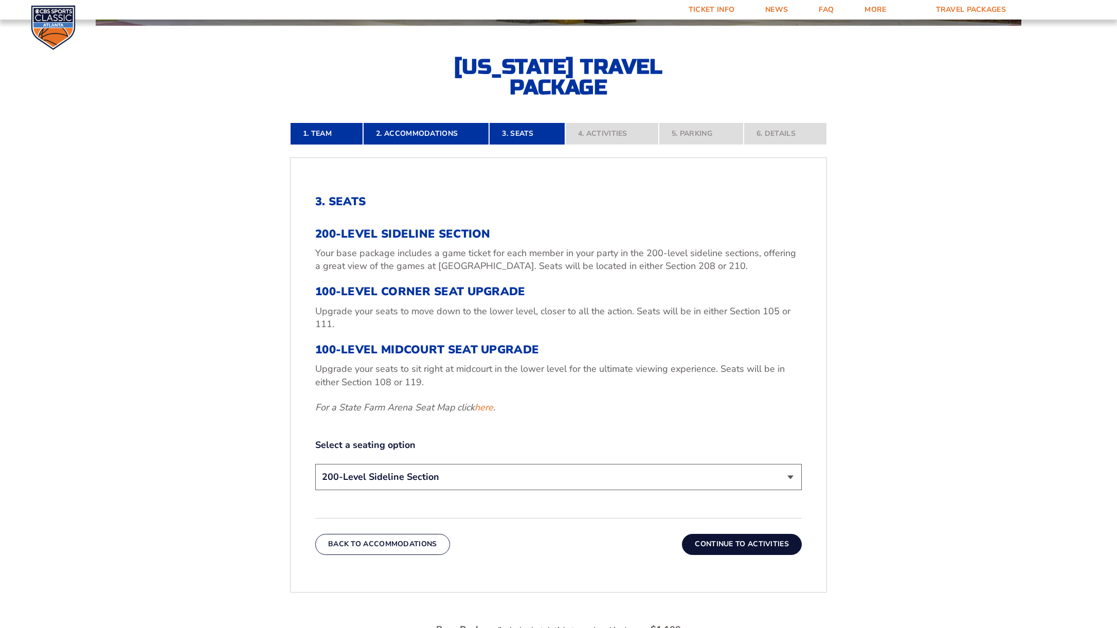
click at [576, 408] on p "For a State Farm Arena Seat Map click here ." at bounding box center [558, 407] width 486 height 13
click at [653, 410] on p "For a State Farm Arena Seat Map click here ." at bounding box center [558, 407] width 486 height 13
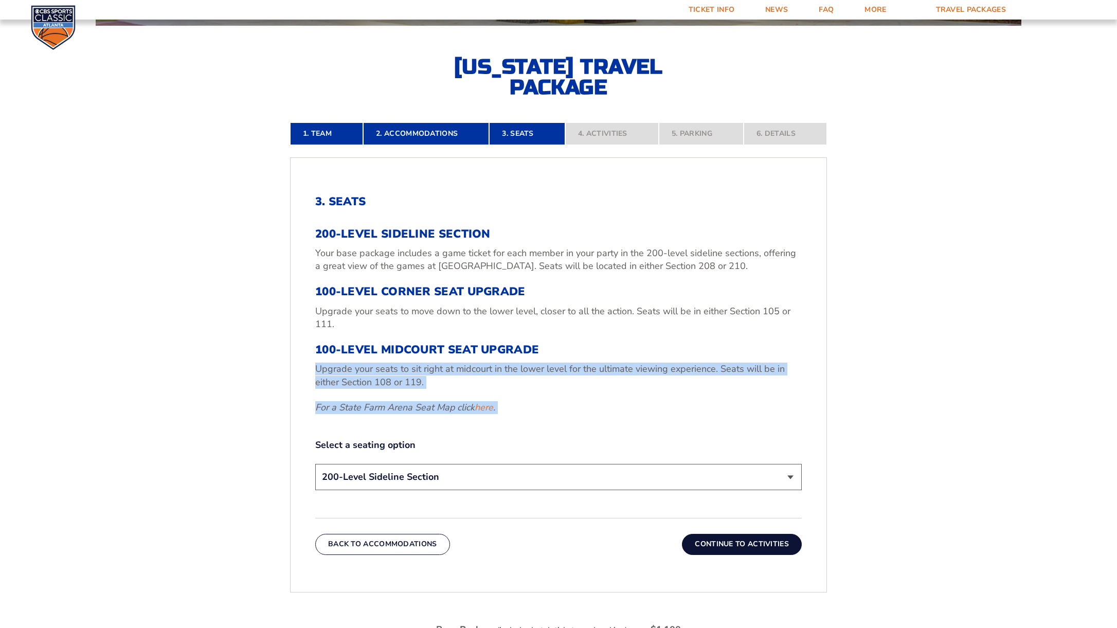
drag, startPoint x: 579, startPoint y: 411, endPoint x: 576, endPoint y: 372, distance: 39.2
click at [576, 374] on div "200-Level Sideline Section Your base package includes a game ticket for each me…" at bounding box center [558, 320] width 486 height 187
click at [577, 371] on p "Upgrade your seats to sit right at midcourt in the lower level for the ultimate…" at bounding box center [558, 375] width 486 height 26
drag, startPoint x: 611, startPoint y: 409, endPoint x: 602, endPoint y: 318, distance: 91.5
click at [602, 318] on div "200-Level Sideline Section Your base package includes a game ticket for each me…" at bounding box center [558, 320] width 486 height 187
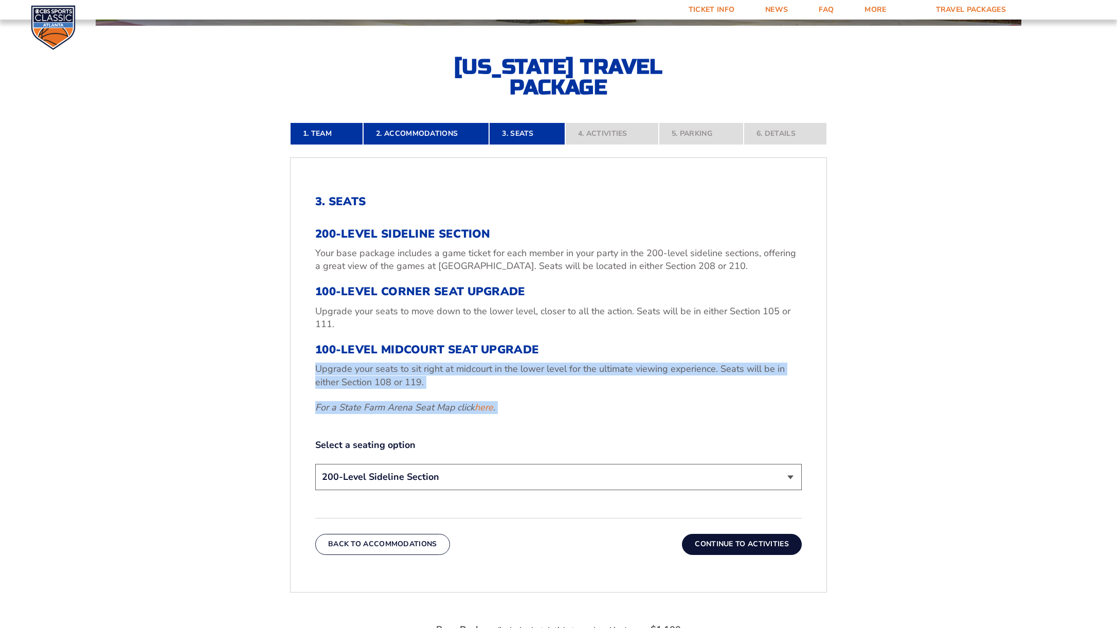
click at [622, 379] on p "Upgrade your seats to sit right at midcourt in the lower level for the ultimate…" at bounding box center [558, 375] width 486 height 26
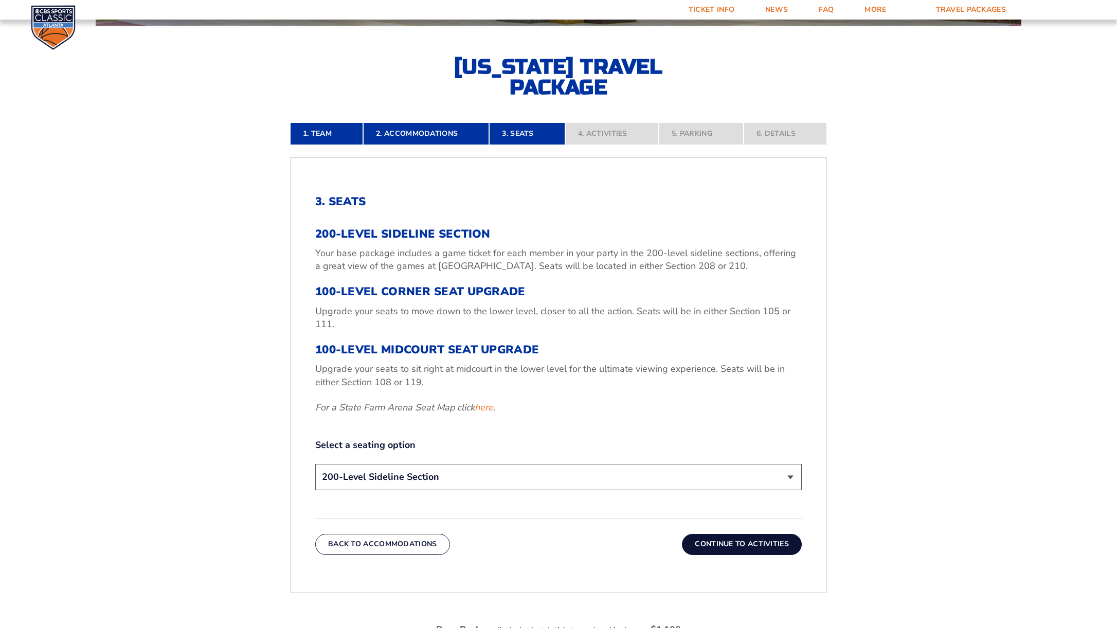
click at [594, 486] on select "200-Level Sideline Section 100-Level Corner Seat Upgrade (+$120 per person) 100…" at bounding box center [558, 477] width 486 height 26
select select "100-Level Midcourt Seat Upgrade"
click at [315, 464] on select "200-Level Sideline Section 100-Level Corner Seat Upgrade (+$120 per person) 100…" at bounding box center [558, 477] width 486 height 26
click at [568, 503] on div "3. Seats 200-Level Sideline Section Your base package includes a game ticket fo…" at bounding box center [558, 374] width 536 height 409
click at [714, 538] on button "Continue To Activities" at bounding box center [742, 544] width 120 height 21
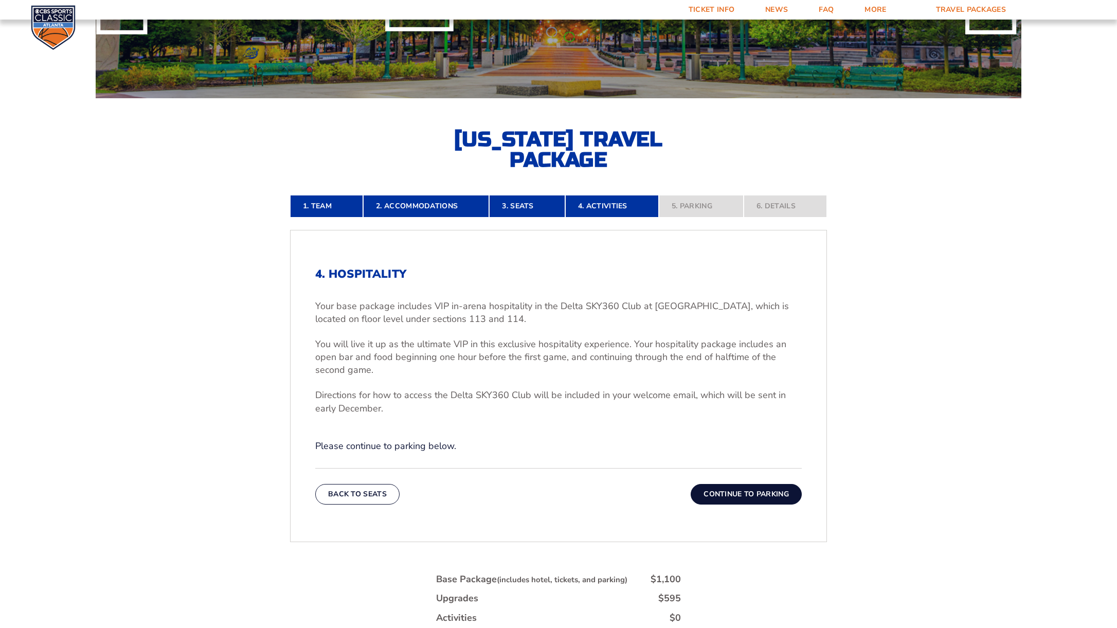
scroll to position [285, 0]
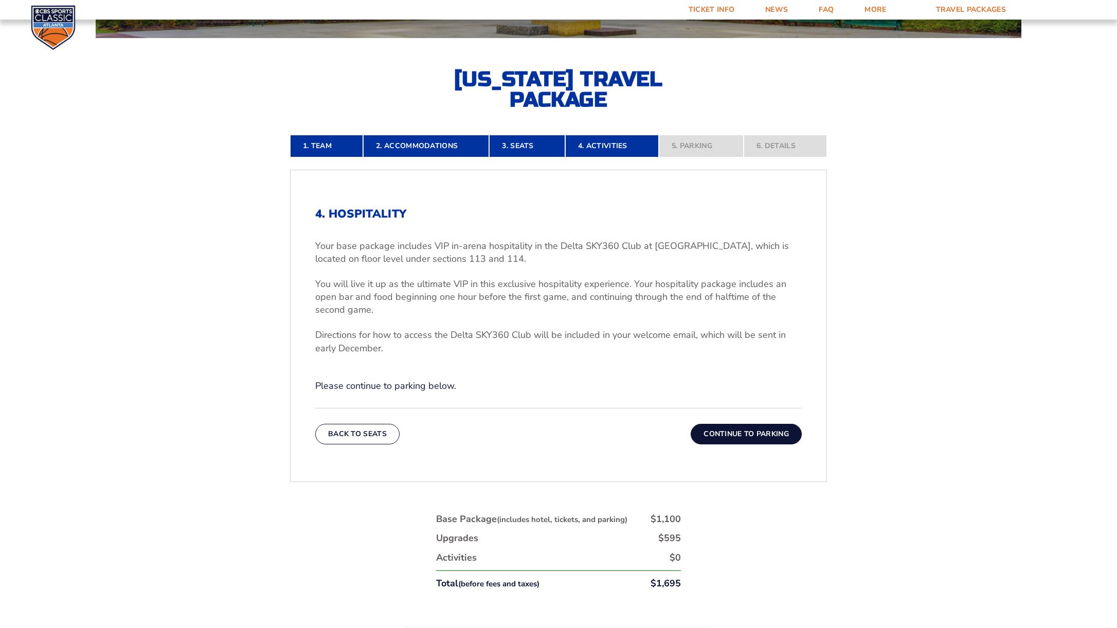
click at [691, 258] on p "Your base package includes VIP in-arena hospitality in the Delta SKY360 Club at…" at bounding box center [558, 253] width 486 height 26
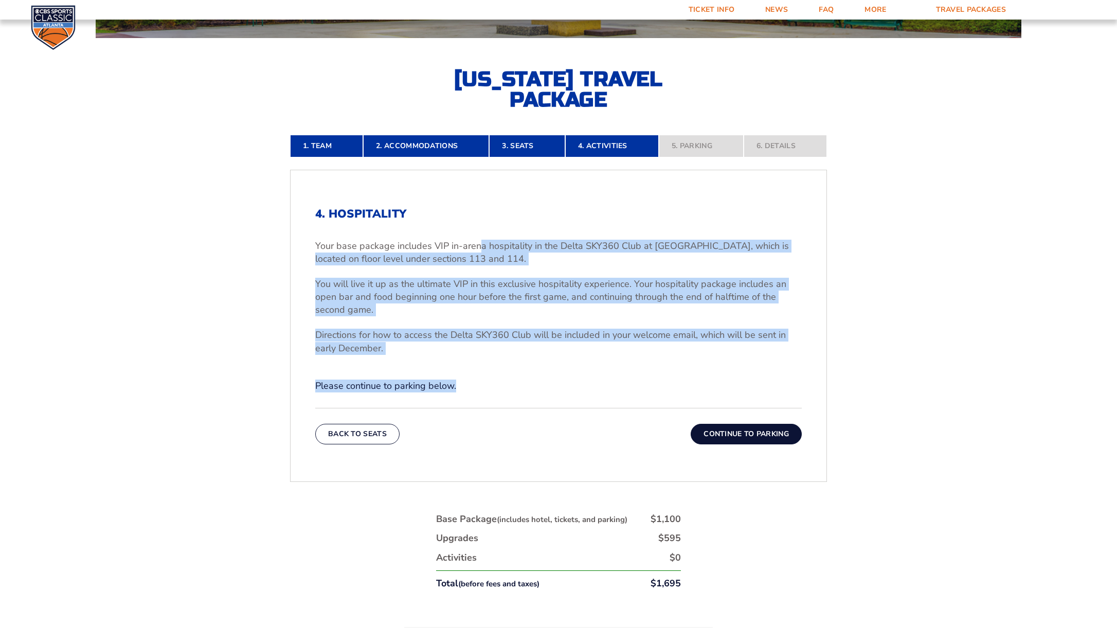
drag, startPoint x: 516, startPoint y: 257, endPoint x: 732, endPoint y: 393, distance: 255.1
click at [710, 380] on div "4. Hospitality Your base package includes VIP in-arena hospitality in the Delta…" at bounding box center [558, 299] width 486 height 185
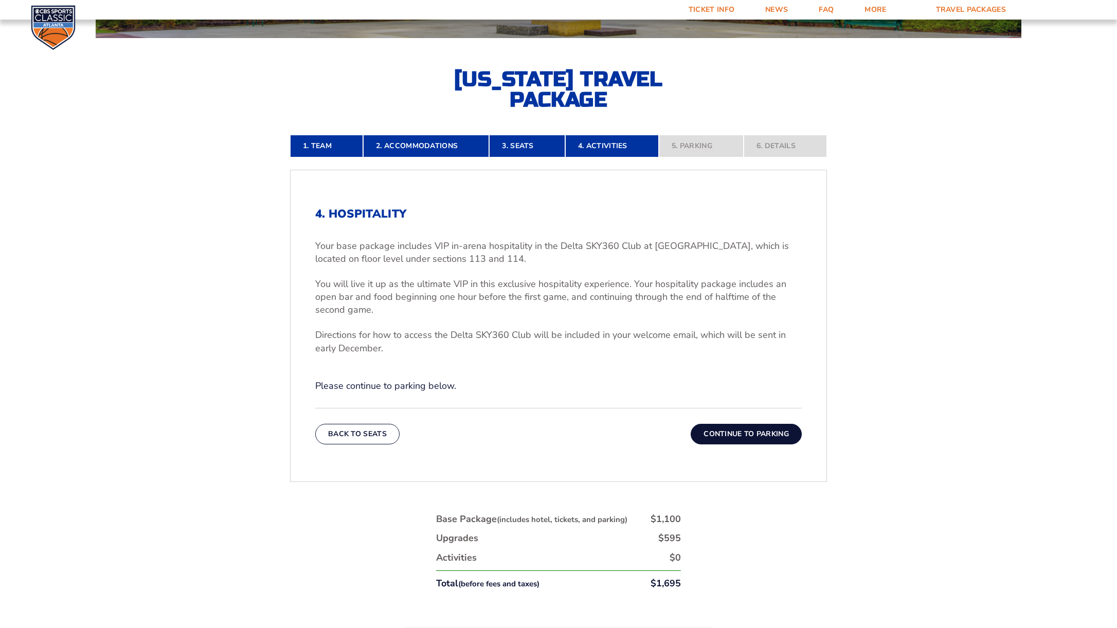
click at [613, 332] on p "Directions for how to access the Delta SKY360 Club will be included in your wel…" at bounding box center [558, 342] width 486 height 26
click at [627, 333] on p "Directions for how to access the Delta SKY360 Club will be included in your wel…" at bounding box center [558, 342] width 486 height 26
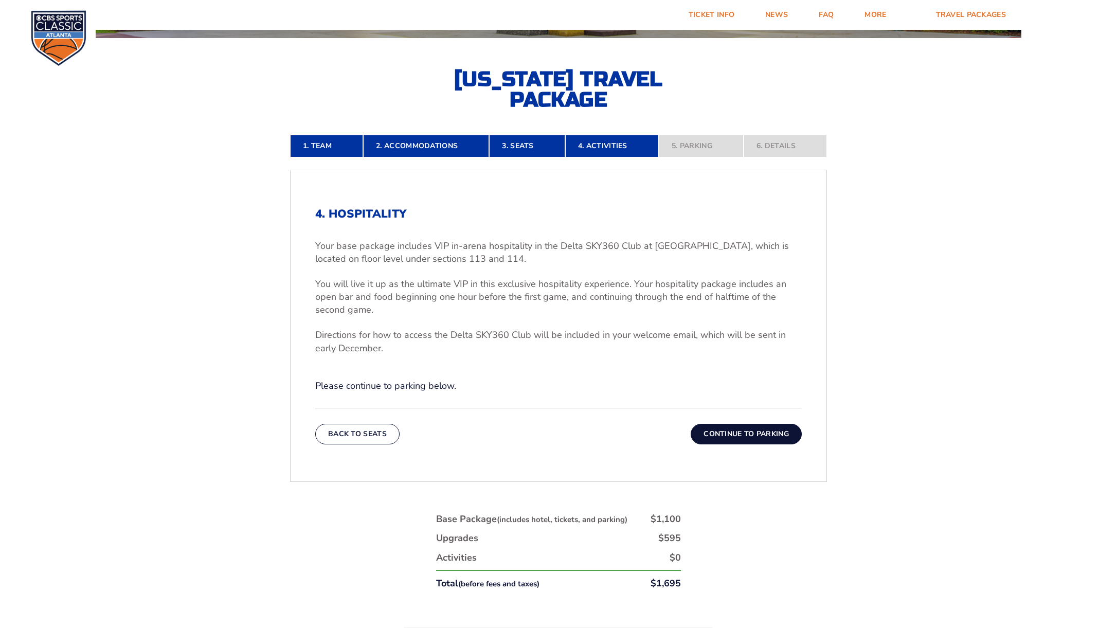
scroll to position [0, 0]
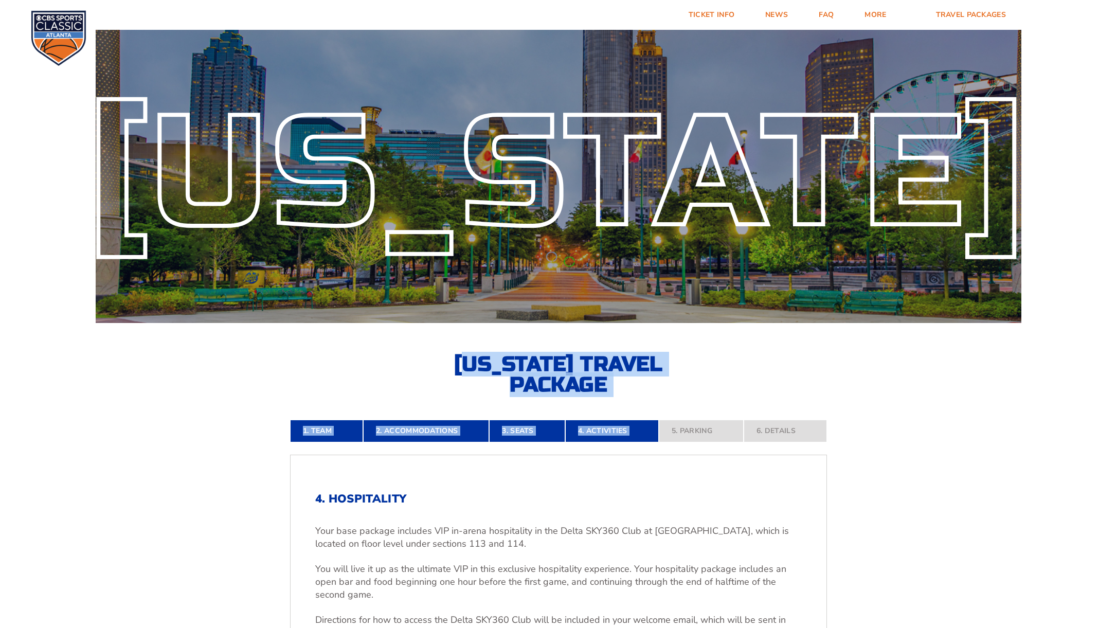
drag, startPoint x: 465, startPoint y: 353, endPoint x: 732, endPoint y: 406, distance: 272.0
click at [732, 406] on form "Kentucky Kentucky Travel Package Ohio State Ohio State Travel Package North Car…" at bounding box center [558, 505] width 1117 height 1011
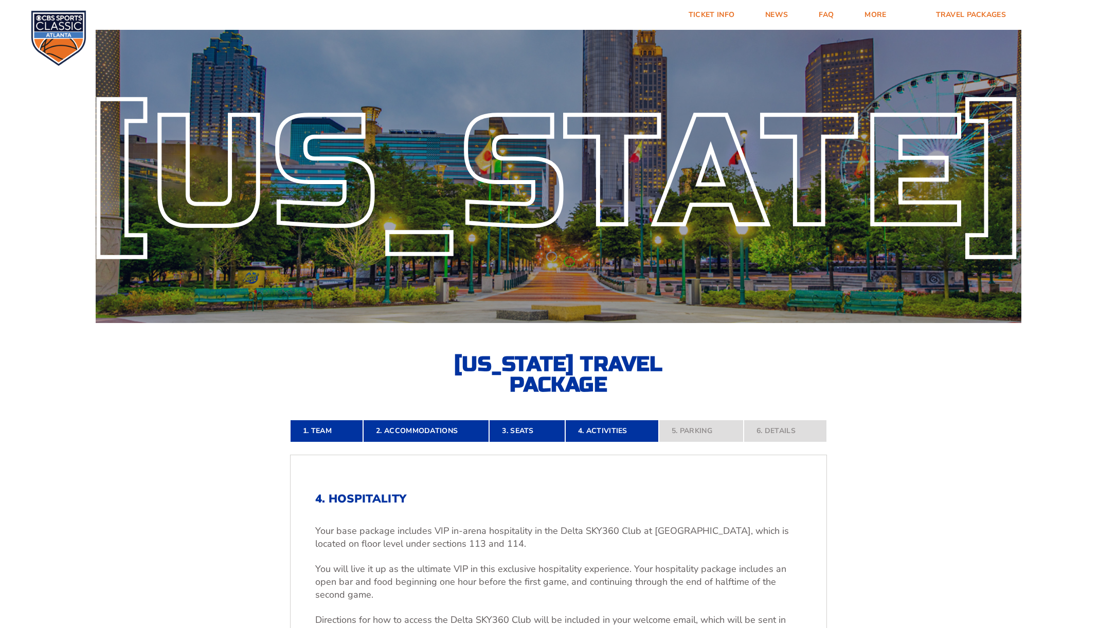
click at [684, 373] on div "Kentucky Kentucky Travel Package" at bounding box center [558, 210] width 1117 height 370
click at [650, 124] on div "[US_STATE]" at bounding box center [558, 173] width 939 height 125
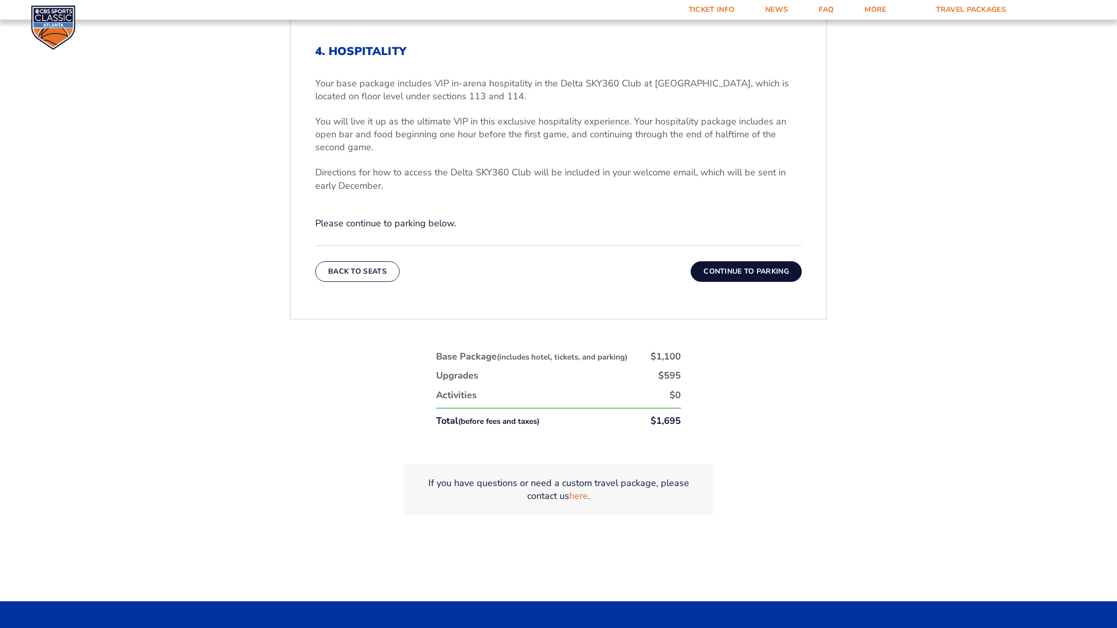
scroll to position [448, 0]
drag, startPoint x: 663, startPoint y: 354, endPoint x: 702, endPoint y: 435, distance: 90.4
click at [702, 435] on div "1. Team 2. Accommodations 3. Seats 4. Activities 5. Parking 6. Details 1. Team …" at bounding box center [558, 255] width 586 height 616
click at [717, 374] on div "1. Team 2. Accommodations 3. Seats 4. Activities 5. Parking 6. Details 1. Team …" at bounding box center [558, 255] width 586 height 616
click at [659, 363] on ul "Base Package (includes hotel, tickets, and parking) $1,100 Upgrades $595 Activi…" at bounding box center [558, 388] width 245 height 77
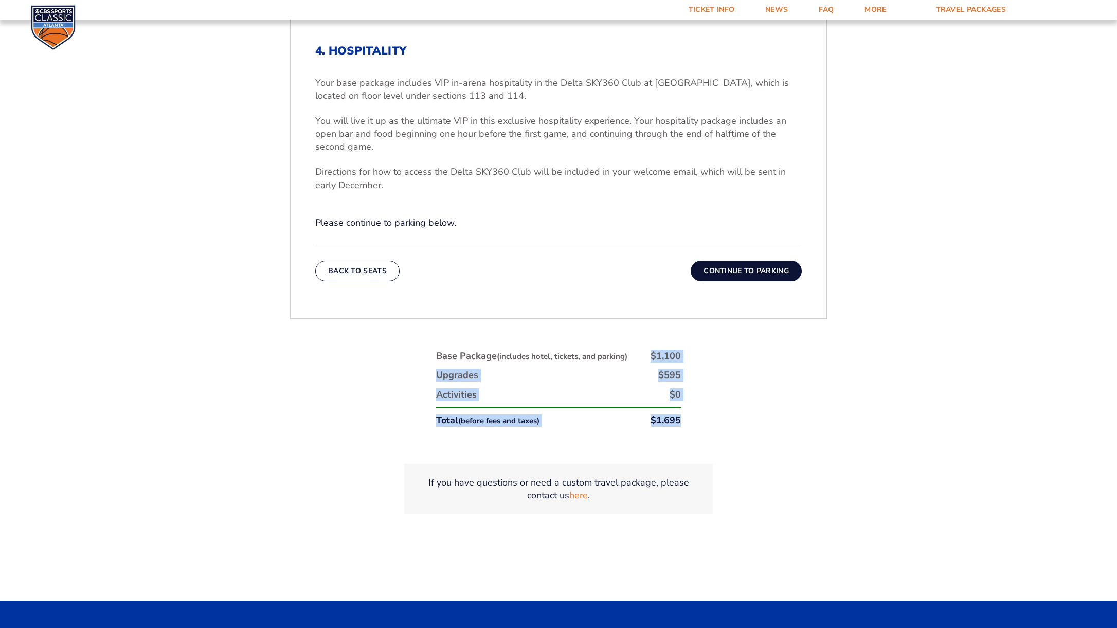
drag, startPoint x: 649, startPoint y: 354, endPoint x: 691, endPoint y: 439, distance: 94.0
click at [691, 439] on div "1. Team 2. Accommodations 3. Seats 4. Activities 5. Parking 6. Details 1. Team …" at bounding box center [558, 255] width 586 height 616
click at [684, 425] on div "Base Package (includes hotel, tickets, and parking) $1,100 Upgrades $595 Activi…" at bounding box center [558, 391] width 257 height 96
drag, startPoint x: 704, startPoint y: 419, endPoint x: 437, endPoint y: 339, distance: 278.8
click at [437, 339] on div "1. Team 2. Accommodations 3. Seats 4. Activities 5. Parking 6. Details 1. Team …" at bounding box center [558, 255] width 586 height 616
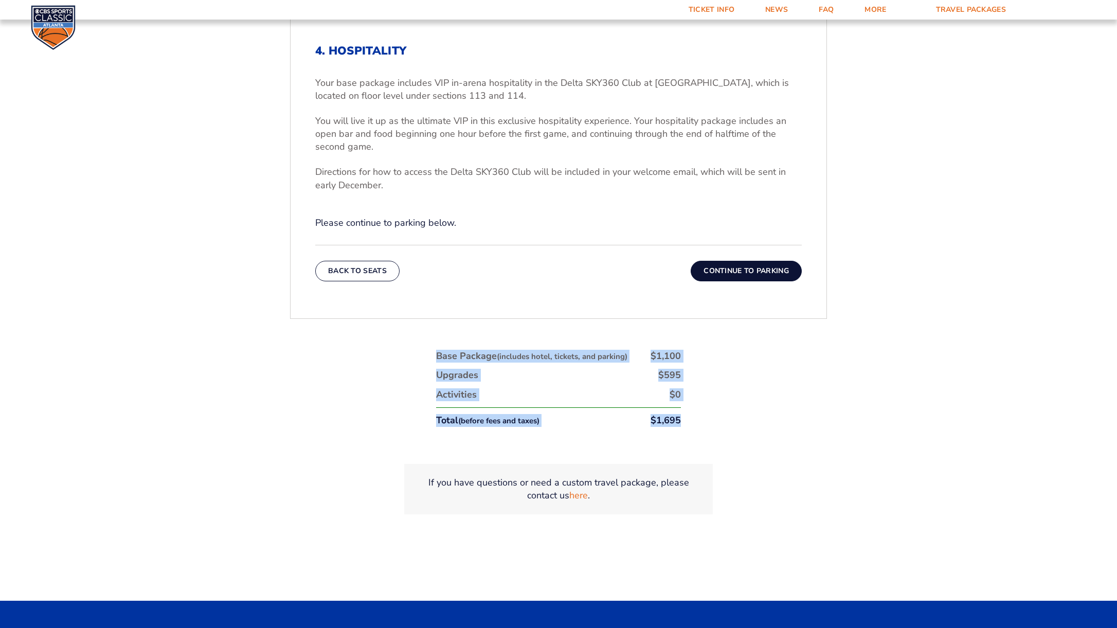
click at [445, 340] on div "1. Team 2. Accommodations 3. Seats 4. Activities 5. Parking 6. Details 1. Team …" at bounding box center [558, 255] width 586 height 616
drag, startPoint x: 532, startPoint y: 374, endPoint x: 716, endPoint y: 423, distance: 190.3
click at [704, 423] on div "1. Team 2. Accommodations 3. Seats 4. Activities 5. Parking 6. Details 1. Team …" at bounding box center [558, 255] width 586 height 616
click at [723, 420] on div "1. Team 2. Accommodations 3. Seats 4. Activities 5. Parking 6. Details 1. Team …" at bounding box center [558, 255] width 586 height 616
drag, startPoint x: 721, startPoint y: 416, endPoint x: 423, endPoint y: 330, distance: 310.5
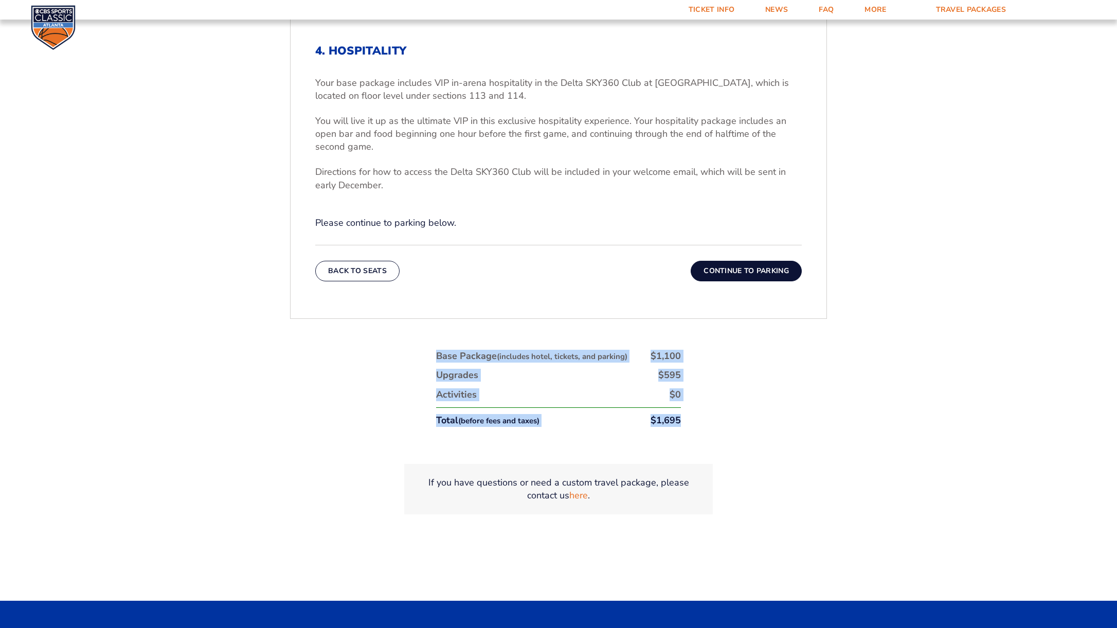
click at [423, 330] on div "1. Team 2. Accommodations 3. Seats 4. Activities 5. Parking 6. Details 1. Team …" at bounding box center [558, 255] width 586 height 616
drag, startPoint x: 621, startPoint y: 370, endPoint x: 755, endPoint y: 406, distance: 138.9
click at [748, 404] on div "1. Team 2. Accommodations 3. Seats 4. Activities 5. Parking 6. Details 1. Team …" at bounding box center [558, 255] width 586 height 616
click at [777, 413] on div "1. Team 2. Accommodations 3. Seats 4. Activities 5. Parking 6. Details 1. Team …" at bounding box center [558, 255] width 586 height 616
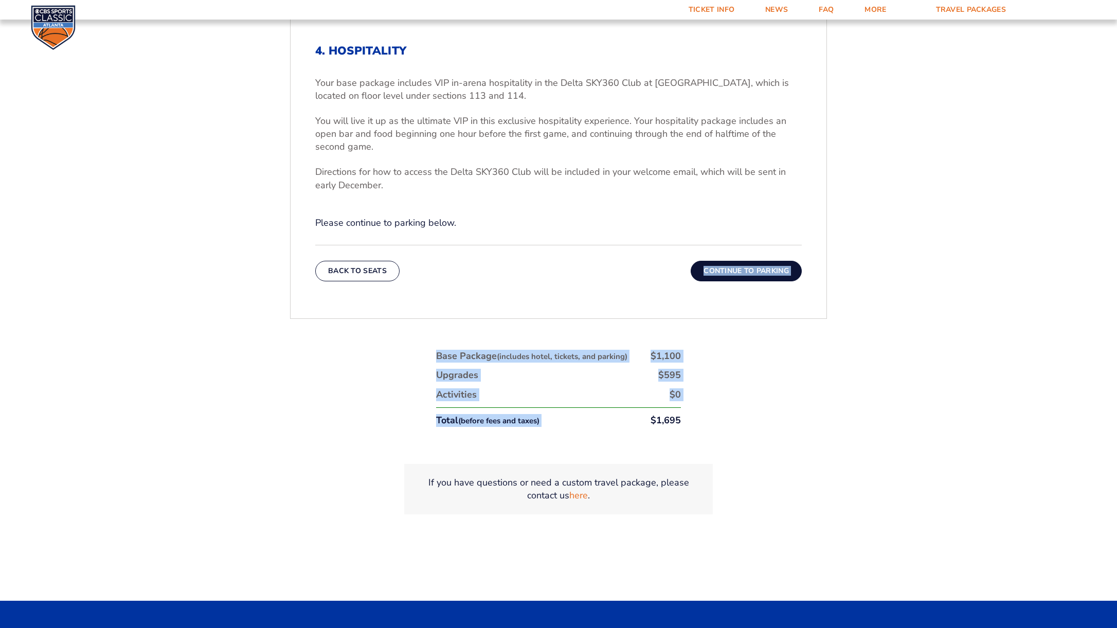
drag, startPoint x: 764, startPoint y: 413, endPoint x: 394, endPoint y: 303, distance: 385.8
click at [394, 303] on div "1. Team 2. Accommodations 3. Seats 4. Activities 5. Parking 6. Details 1. Team …" at bounding box center [558, 255] width 586 height 616
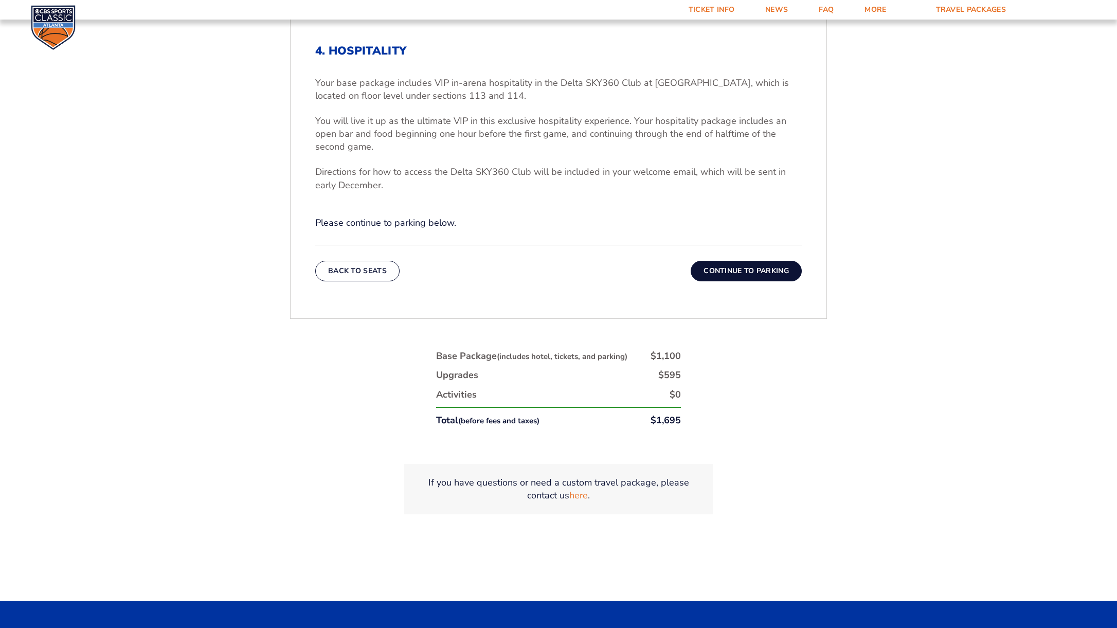
click at [567, 354] on small "(includes hotel, tickets, and parking)" at bounding box center [562, 356] width 131 height 10
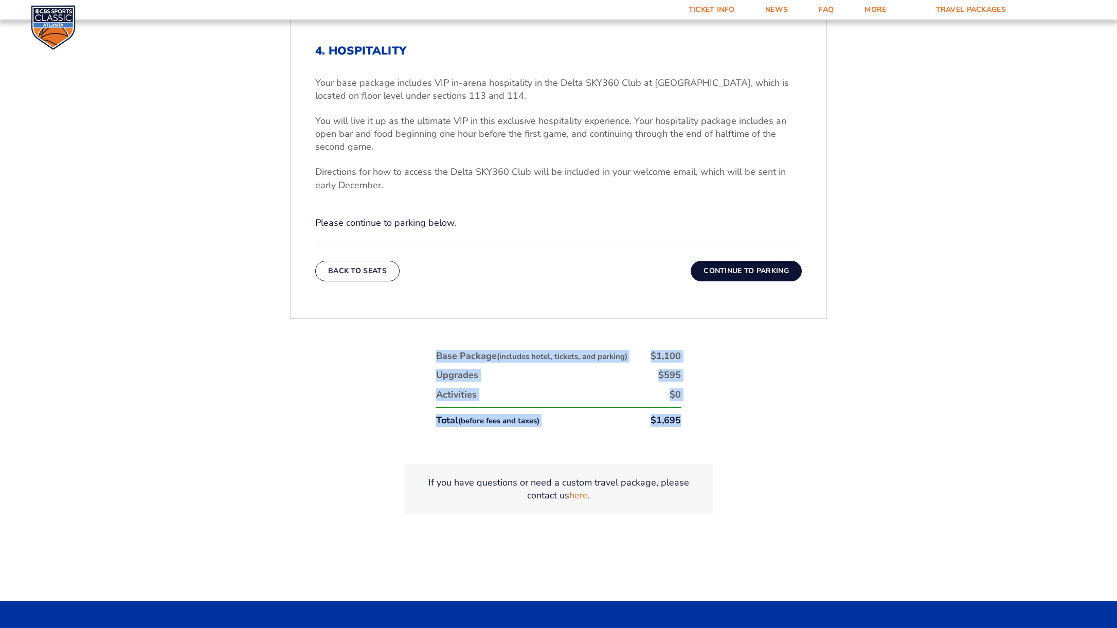
drag, startPoint x: 709, startPoint y: 424, endPoint x: 447, endPoint y: 340, distance: 275.4
click at [437, 335] on div "1. Team 2. Accommodations 3. Seats 4. Activities 5. Parking 6. Details 1. Team …" at bounding box center [558, 255] width 586 height 616
click at [449, 340] on div "1. Team 2. Accommodations 3. Seats 4. Activities 5. Parking 6. Details 1. Team …" at bounding box center [558, 255] width 586 height 616
drag, startPoint x: 449, startPoint y: 340, endPoint x: 758, endPoint y: 435, distance: 323.2
click at [756, 434] on div "1. Team 2. Accommodations 3. Seats 4. Activities 5. Parking 6. Details 1. Team …" at bounding box center [558, 255] width 586 height 616
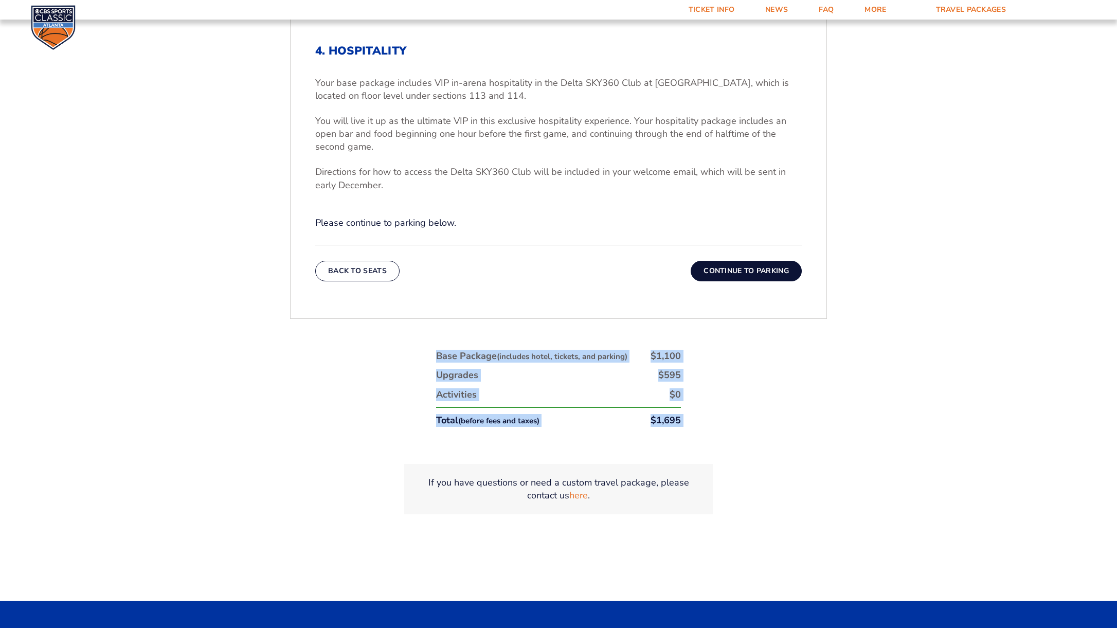
click at [758, 435] on div "1. Team 2. Accommodations 3. Seats 4. Activities 5. Parking 6. Details 1. Team …" at bounding box center [558, 255] width 586 height 616
drag, startPoint x: 758, startPoint y: 435, endPoint x: 463, endPoint y: 342, distance: 309.3
click at [463, 342] on div "1. Team 2. Accommodations 3. Seats 4. Activities 5. Parking 6. Details 1. Team …" at bounding box center [558, 255] width 586 height 616
drag, startPoint x: 471, startPoint y: 342, endPoint x: 477, endPoint y: 344, distance: 5.4
click at [471, 342] on div "1. Team 2. Accommodations 3. Seats 4. Activities 5. Parking 6. Details 1. Team …" at bounding box center [558, 255] width 586 height 616
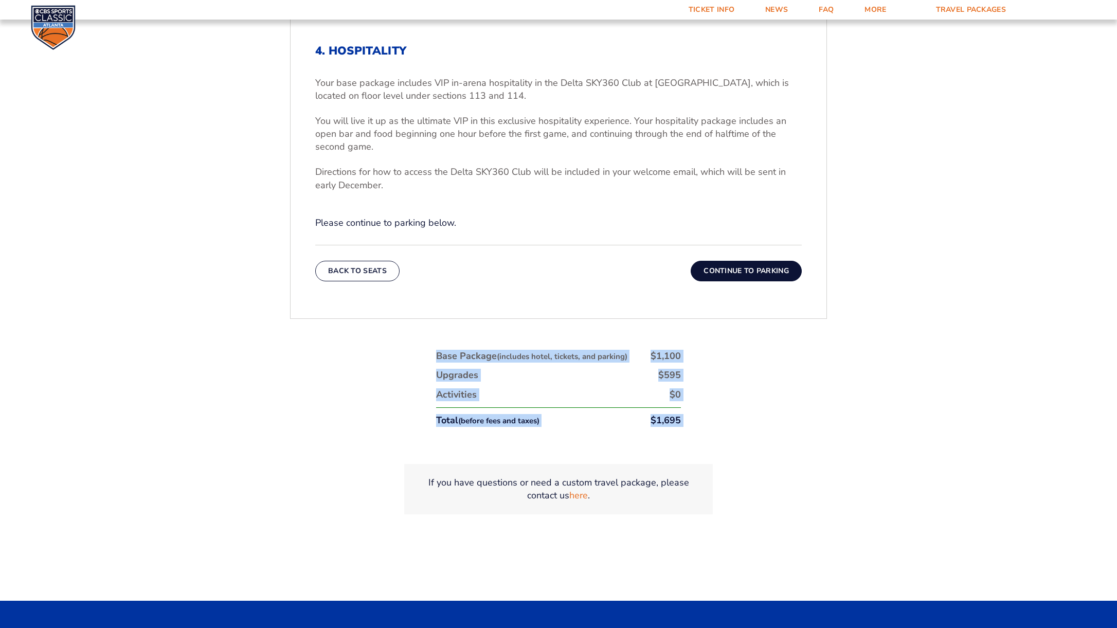
drag, startPoint x: 478, startPoint y: 344, endPoint x: 779, endPoint y: 433, distance: 314.3
click at [776, 432] on div "1. Team 2. Accommodations 3. Seats 4. Activities 5. Parking 6. Details 1. Team …" at bounding box center [558, 255] width 586 height 616
click at [779, 433] on div "1. Team 2. Accommodations 3. Seats 4. Activities 5. Parking 6. Details 1. Team …" at bounding box center [558, 255] width 586 height 616
drag, startPoint x: 766, startPoint y: 427, endPoint x: 456, endPoint y: 332, distance: 324.4
click at [456, 332] on div "1. Team 2. Accommodations 3. Seats 4. Activities 5. Parking 6. Details 1. Team …" at bounding box center [558, 255] width 586 height 616
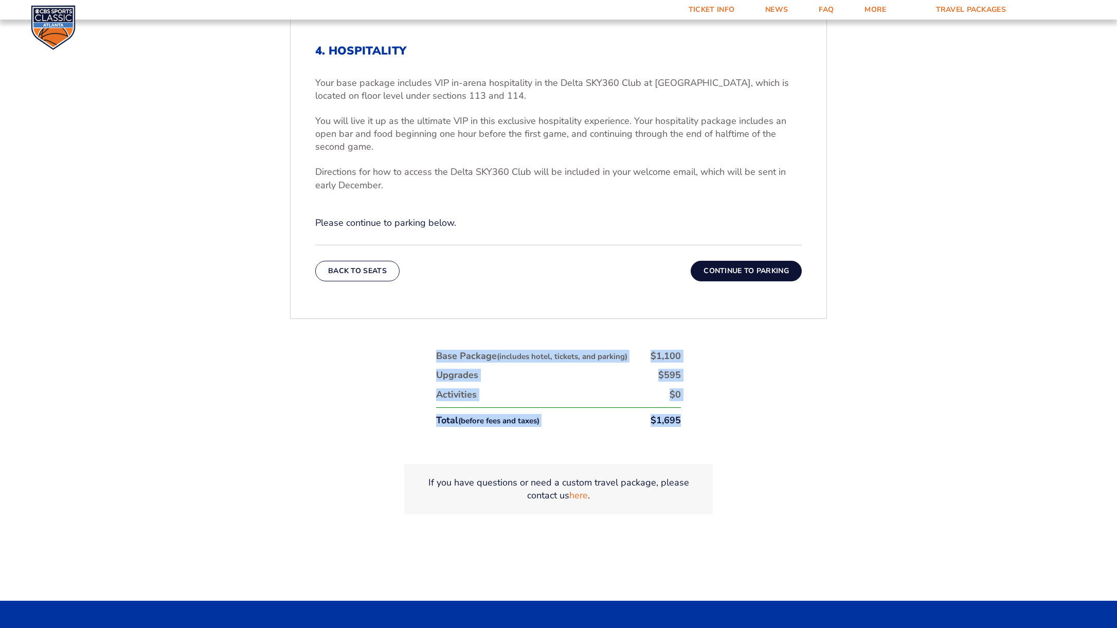
click at [462, 332] on div "1. Team 2. Accommodations 3. Seats 4. Activities 5. Parking 6. Details 1. Team …" at bounding box center [558, 255] width 586 height 616
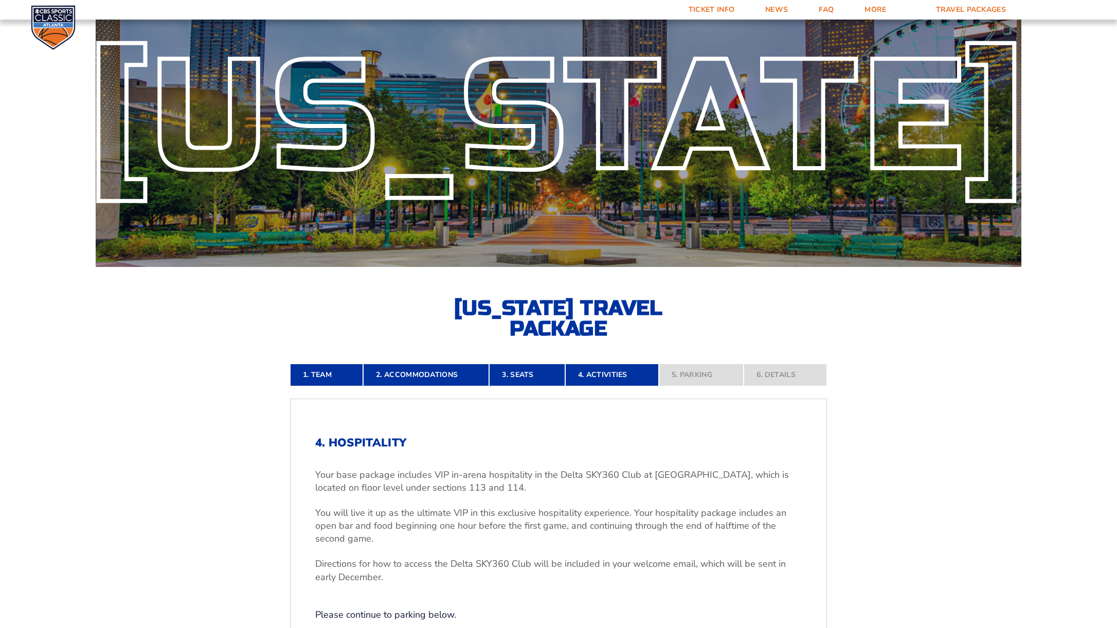
scroll to position [0, 0]
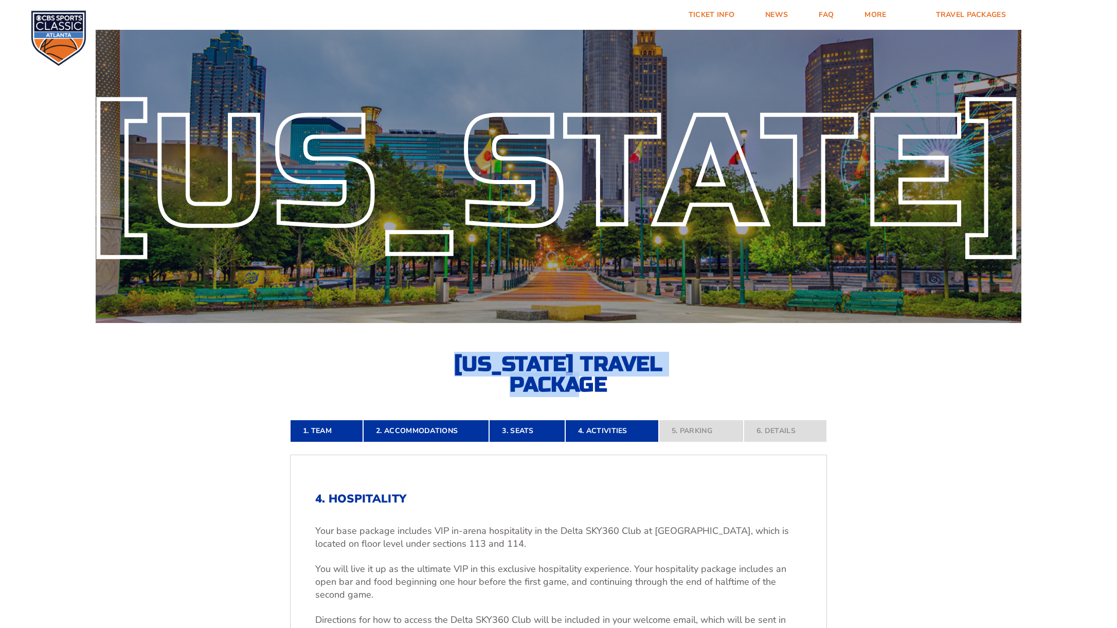
drag, startPoint x: 522, startPoint y: 351, endPoint x: 486, endPoint y: 333, distance: 40.2
click at [486, 334] on div "Kentucky Kentucky Travel Package" at bounding box center [558, 210] width 1117 height 370
click at [551, 348] on div "Kentucky Kentucky Travel Package" at bounding box center [558, 210] width 1117 height 370
